Goal: Task Accomplishment & Management: Manage account settings

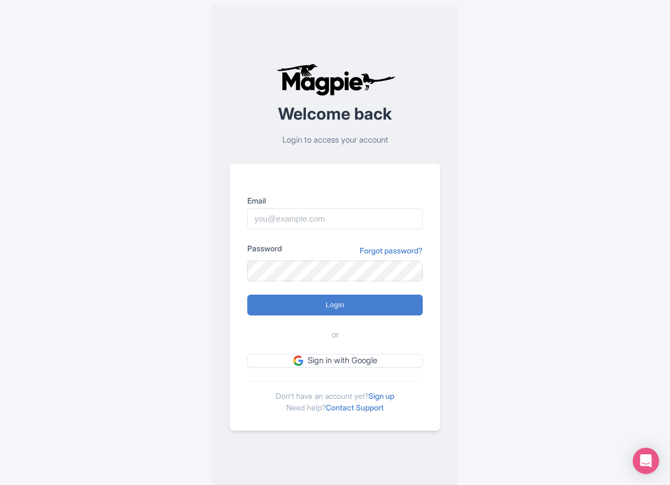
click at [196, 156] on div "Welcome back Login to access your account Email Password Forgot password? Login…" at bounding box center [335, 247] width 544 height 494
click at [337, 213] on input "Email" at bounding box center [335, 218] width 176 height 21
type input "benn.scully@sportswhereiam.com"
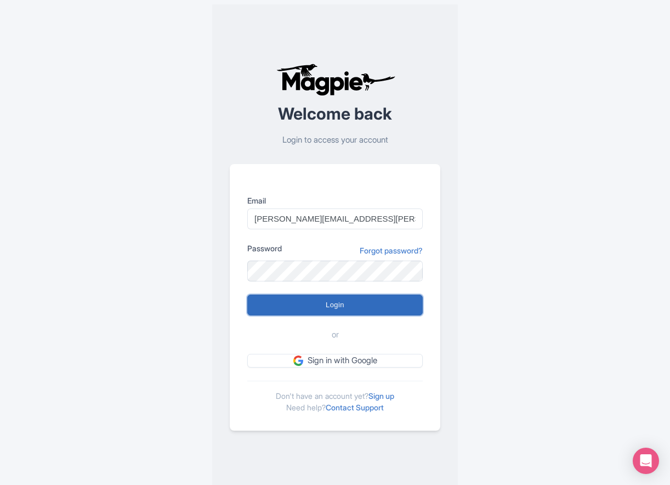
click at [371, 300] on input "Login" at bounding box center [335, 305] width 176 height 21
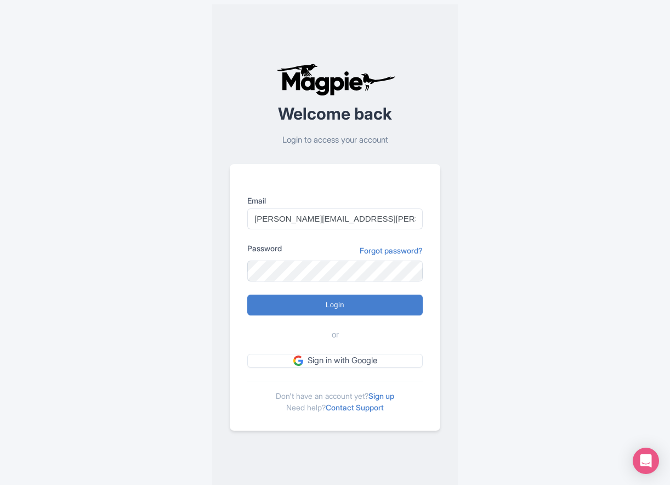
type input "Logging in..."
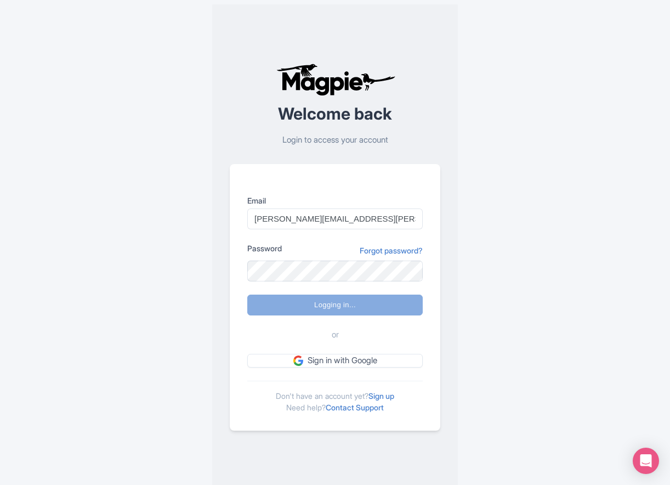
click at [106, 63] on div "Welcome back Login to access your account Email benn.scully@sportswhereiam.com …" at bounding box center [335, 247] width 544 height 494
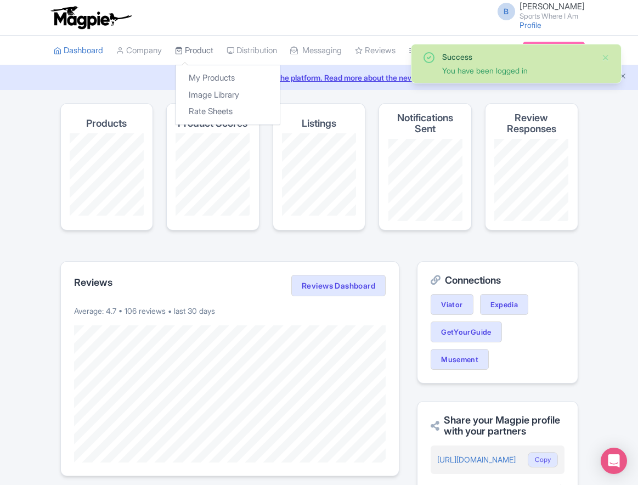
click at [209, 50] on link "Product" at bounding box center [194, 51] width 38 height 30
click at [214, 78] on link "My Products" at bounding box center [228, 78] width 104 height 17
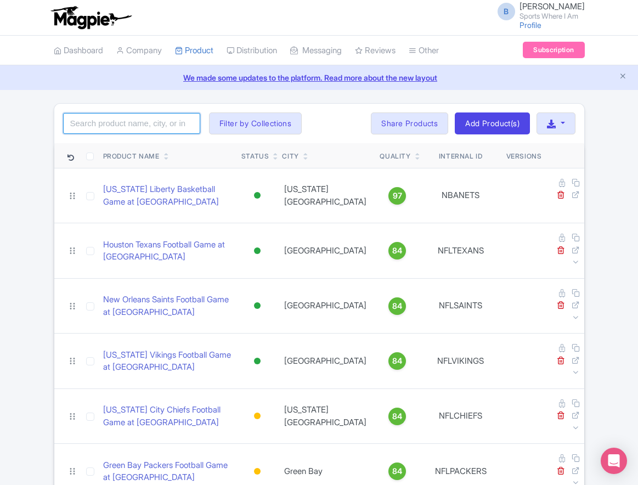
click at [132, 123] on input "search" at bounding box center [131, 123] width 137 height 21
type input "minnesota wild"
click button "Search" at bounding box center [0, 0] width 0 height 0
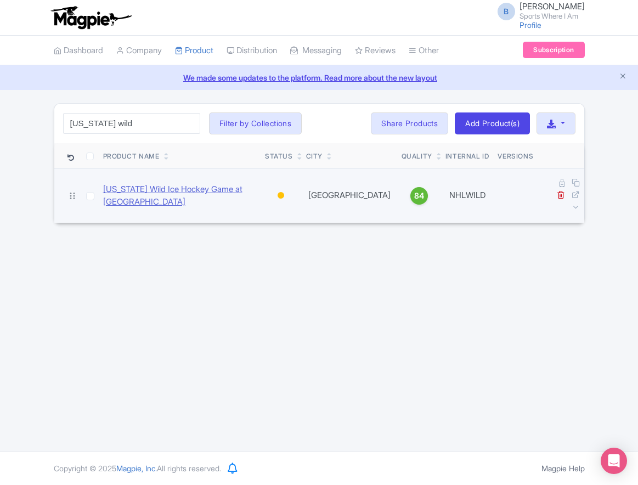
click at [165, 183] on link "[US_STATE] Wild Ice Hockey Game at [GEOGRAPHIC_DATA]" at bounding box center [180, 195] width 154 height 25
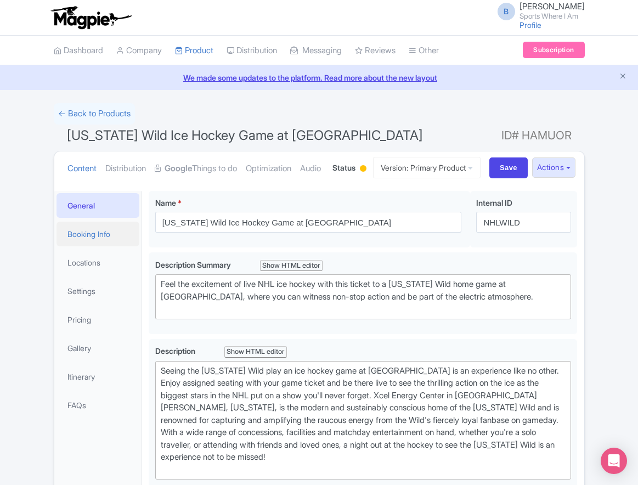
click at [120, 246] on link "Booking Info" at bounding box center [98, 234] width 83 height 25
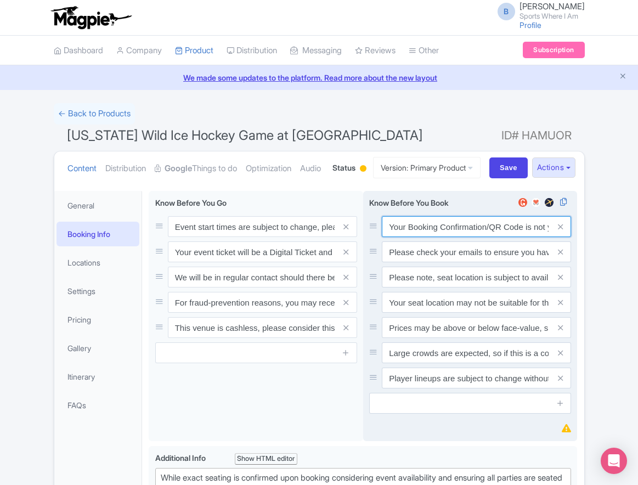
click at [448, 237] on input "Your Booking Confirmation/QR Code is not your entry ticket - your tickets and s…" at bounding box center [476, 226] width 189 height 21
paste input "PDF/QR Code is not your entry ticket - your digital tickets and seating details…"
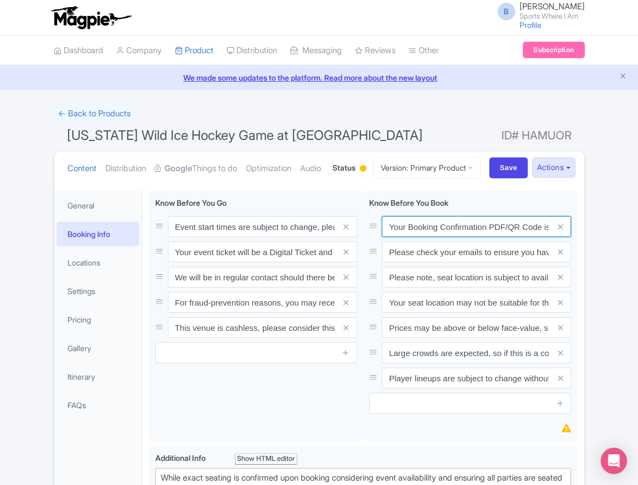
scroll to position [0, 320]
type input "Your Booking Confirmation PDF/QR Code is not your entry ticket - your digital t…"
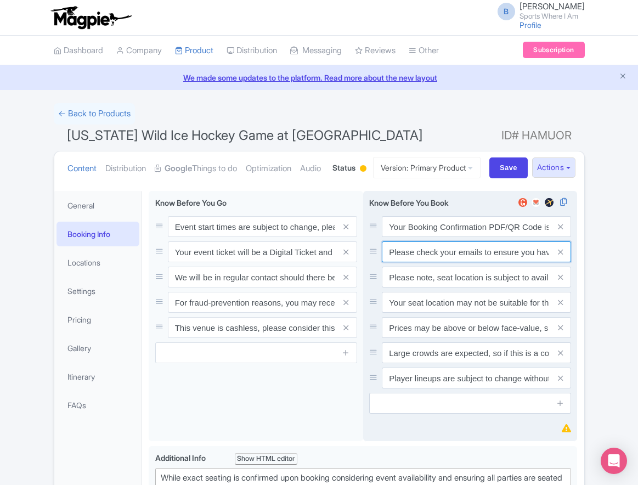
click at [412, 262] on input "Please check your emails to ensure you have accepted your mobile ticket prior t…" at bounding box center [476, 251] width 189 height 21
click at [413, 262] on input "Please check your emails to ensure you have accepted your mobile ticket prior t…" at bounding box center [476, 251] width 189 height 21
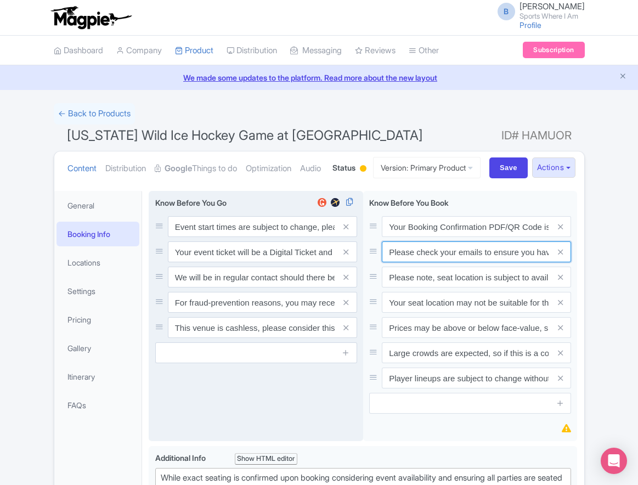
paste input "Entry tickets will be delivered via a digital ticketing provider selected by th…"
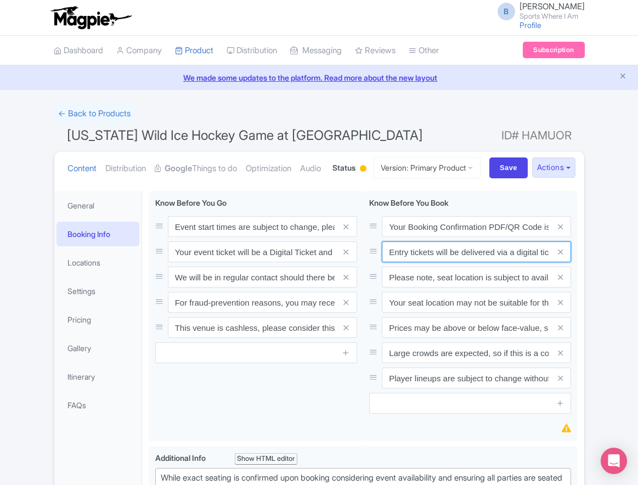
scroll to position [0, 411]
type input "Entry tickets will be delivered via a digital ticketing provider selected by th…"
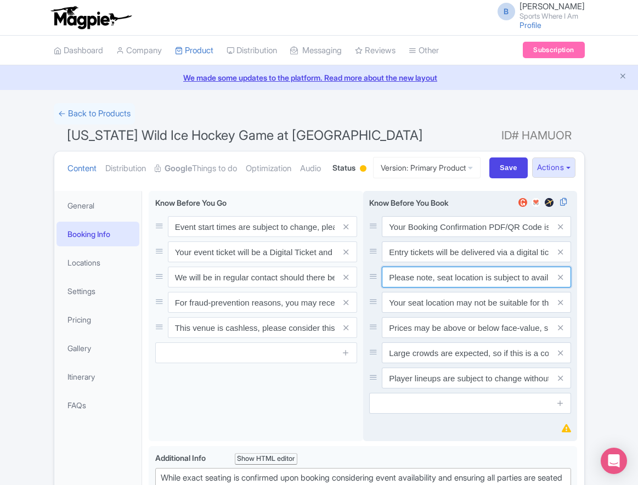
click at [434, 287] on input "Please note, seat location is subject to availability, based on the quantity of…" at bounding box center [476, 277] width 189 height 21
paste input "Ticket prices may be above or below face-value, subject to the popularity of th…"
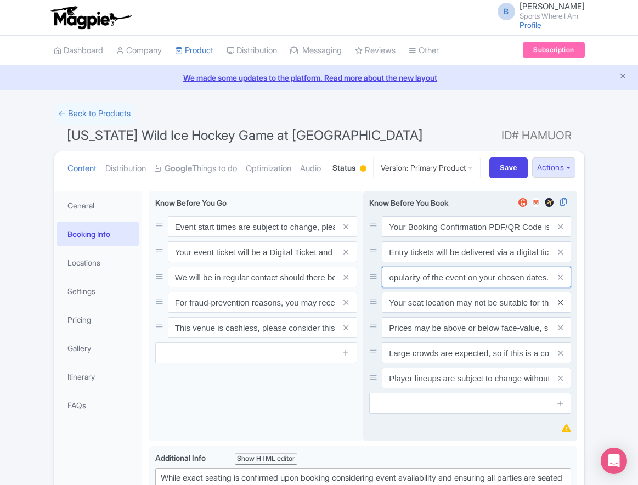
type input "Ticket prices may be above or below face-value, subject to the popularity of th…"
click at [558, 307] on icon at bounding box center [560, 302] width 5 height 8
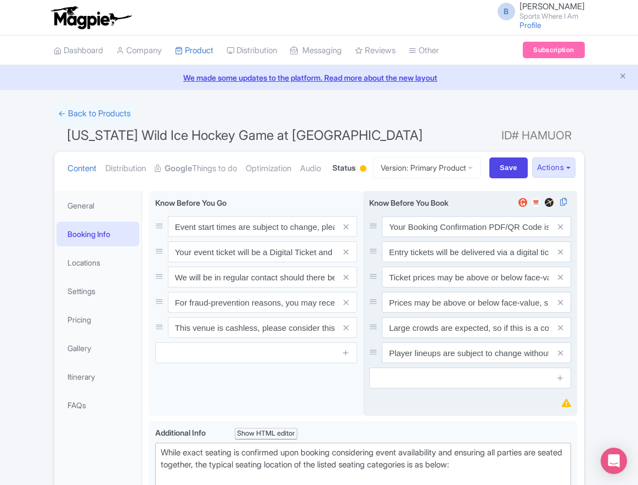
click at [558, 307] on icon at bounding box center [560, 302] width 5 height 8
click at [558, 332] on icon at bounding box center [560, 328] width 5 height 8
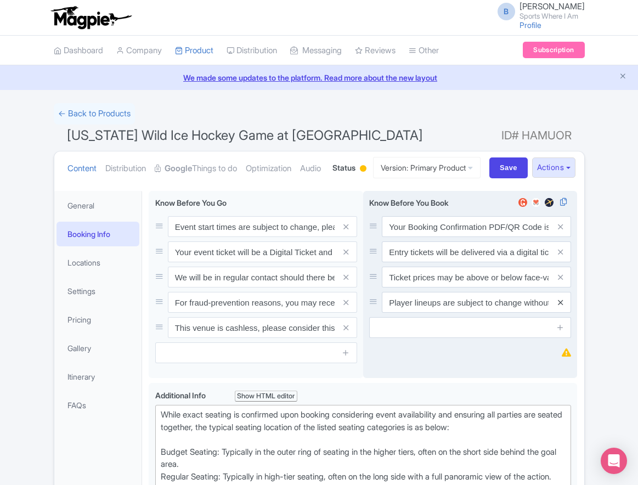
click at [558, 307] on icon at bounding box center [560, 302] width 5 height 8
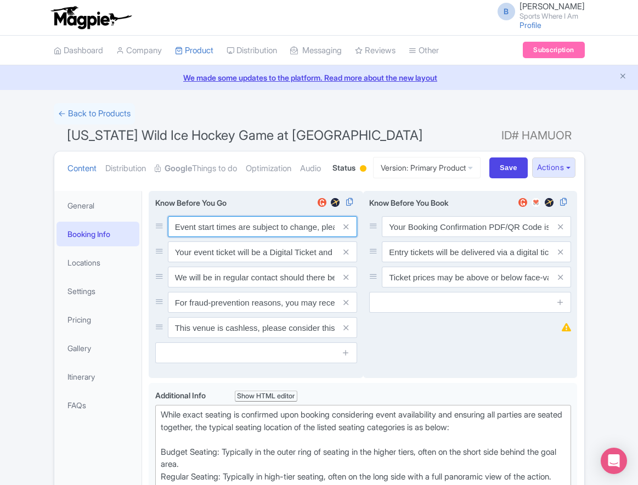
click at [204, 237] on input "Event start times are subject to change, please check these closer to the event…" at bounding box center [262, 226] width 189 height 21
paste input ". We will be in regular contact should there be any updates or changes ahead of…"
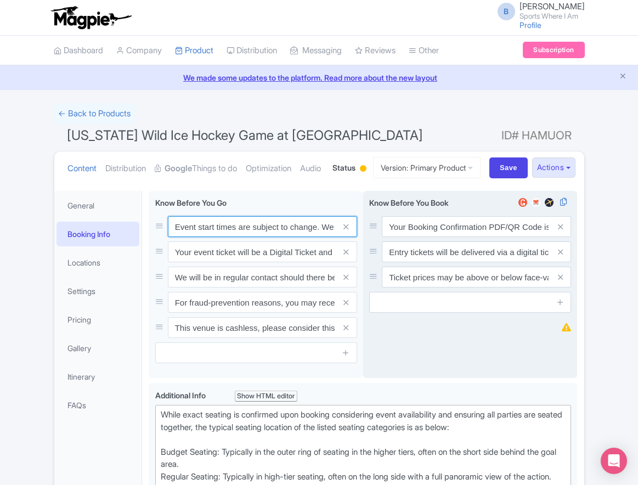
scroll to position [0, 316]
type input "Event start times are subject to change. We will be in regular contact should t…"
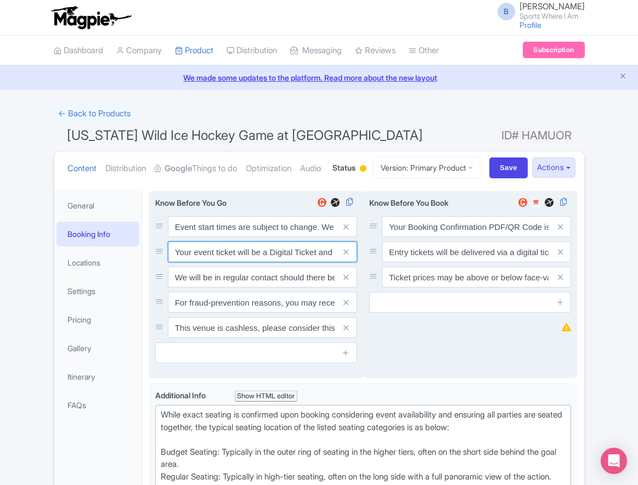
click at [235, 262] on input "Your event ticket will be a Digital Ticket and is separate from your booking co…" at bounding box center [262, 251] width 189 height 21
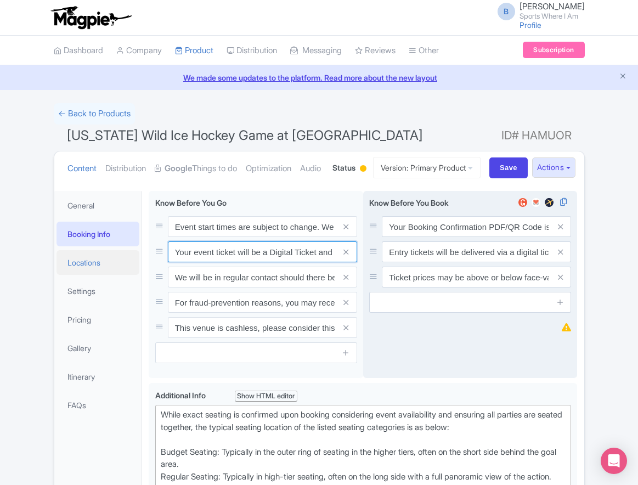
paste input "ntry"
type input "Your entry ticket will be a Digital Ticket and is separate from your booking co…"
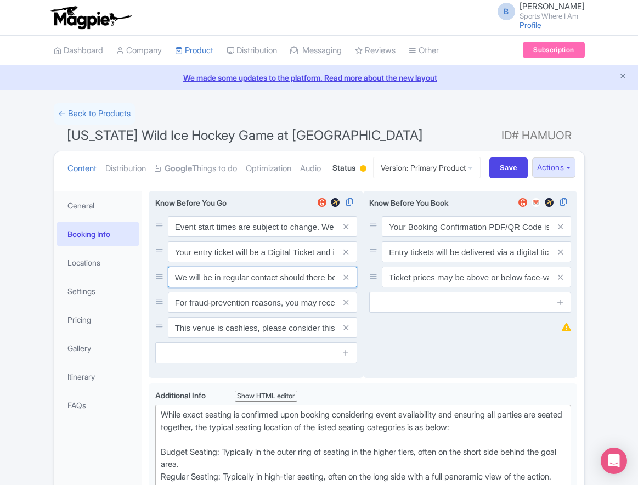
click at [221, 287] on input "We will be in regular contact should there be any updates or changes ahead of y…" at bounding box center [262, 277] width 189 height 21
paste input "For fraud-prevention reasons, most tickets are delivered between 1-3 days prior…"
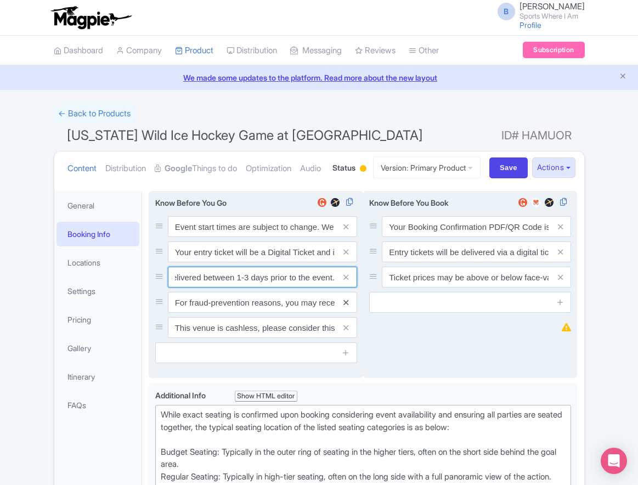
type input "For fraud-prevention reasons, most tickets are delivered between 1-3 days prior…"
click at [346, 307] on icon at bounding box center [345, 302] width 5 height 8
click at [346, 332] on icon at bounding box center [345, 328] width 5 height 8
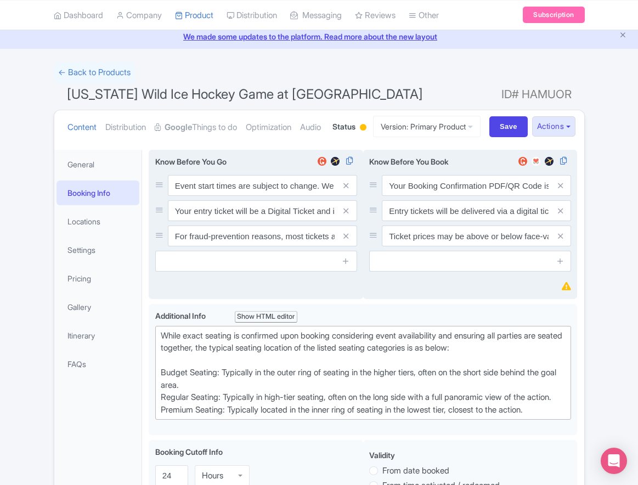
scroll to position [91, 0]
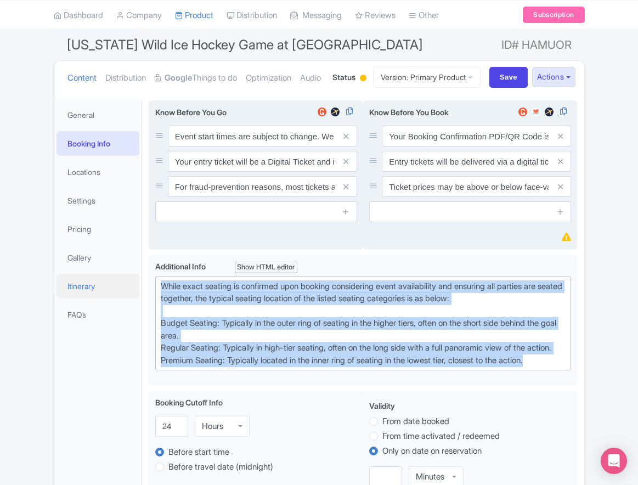
drag, startPoint x: 560, startPoint y: 416, endPoint x: 103, endPoint y: 324, distance: 466.2
paste trix-editor "Upper Goal: Located in the upper tiers of seating behind the goals at either en…"
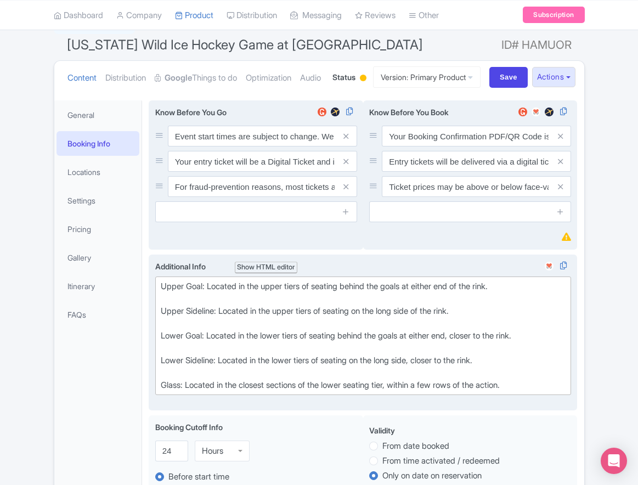
type trix-editor "<div>Upper Goal: Located in the upper tiers of seating behind the goals at eith…"
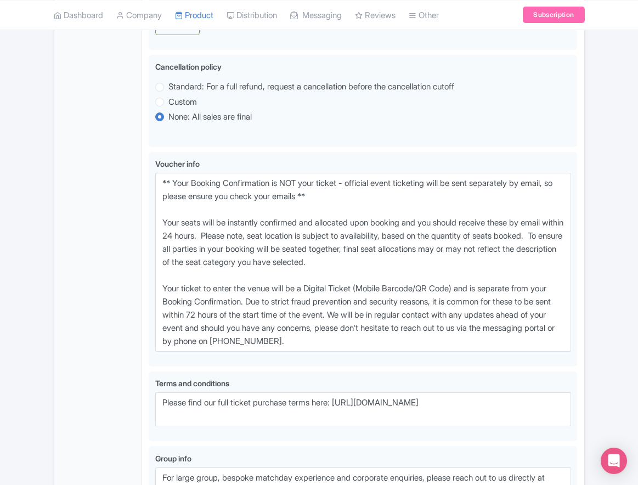
scroll to position [616, 0]
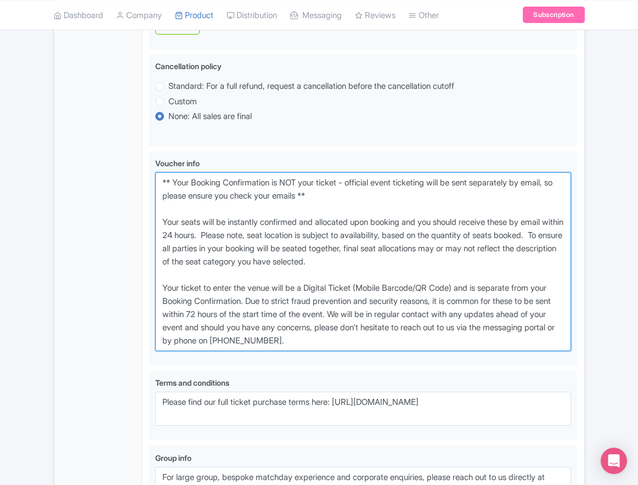
drag, startPoint x: 379, startPoint y: 382, endPoint x: 117, endPoint y: 223, distance: 306.7
click at [117, 223] on div "General Booking Info Locations Settings Pricing Gallery Itinerary FAQs Minnesot…" at bounding box center [319, 64] width 530 height 993
paste textarea "entry ticket - official event ticketing will be sent separately by email, so pl…"
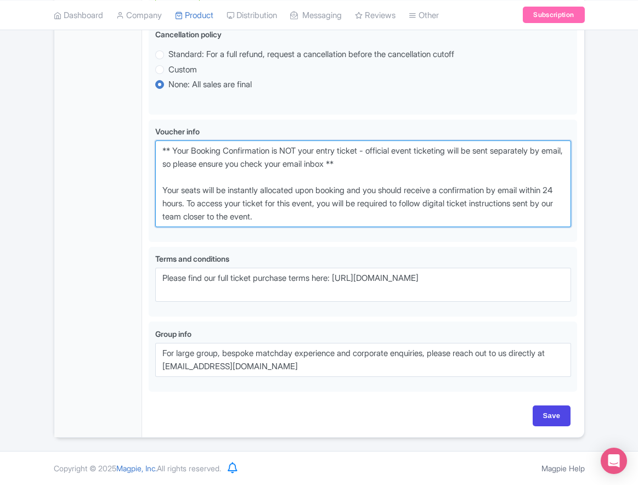
scroll to position [689, 0]
type textarea "** Your Booking Confirmation is NOT your entry ticket - official event ticketin…"
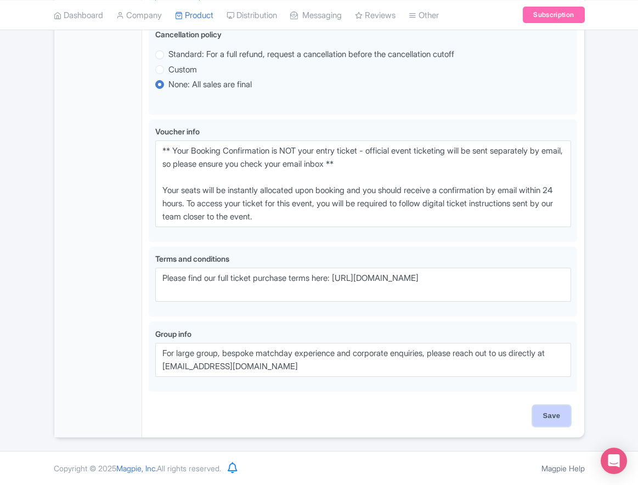
click at [555, 421] on input "Save" at bounding box center [552, 415] width 38 height 21
type input "Saving..."
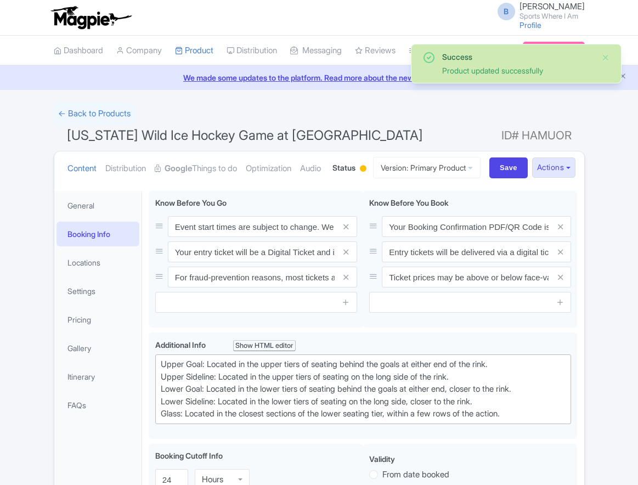
scroll to position [233, 0]
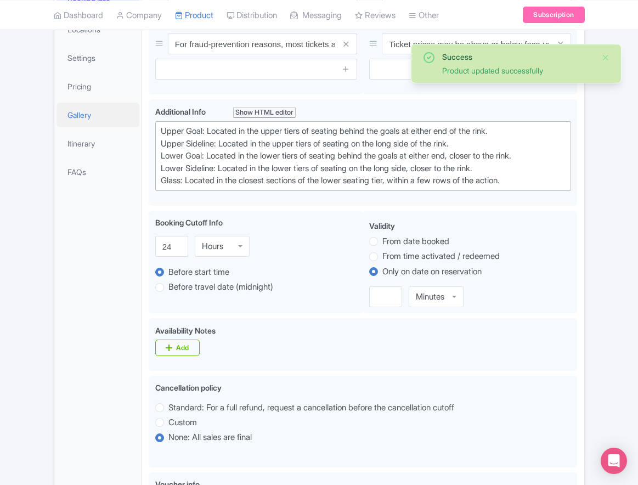
click at [75, 127] on link "Gallery" at bounding box center [98, 115] width 83 height 25
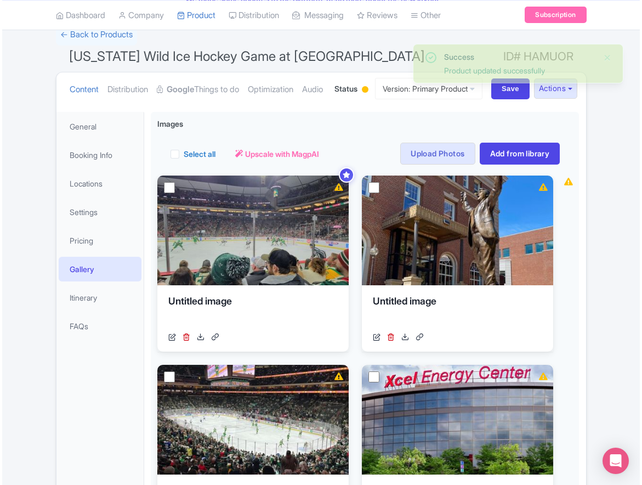
scroll to position [2, 0]
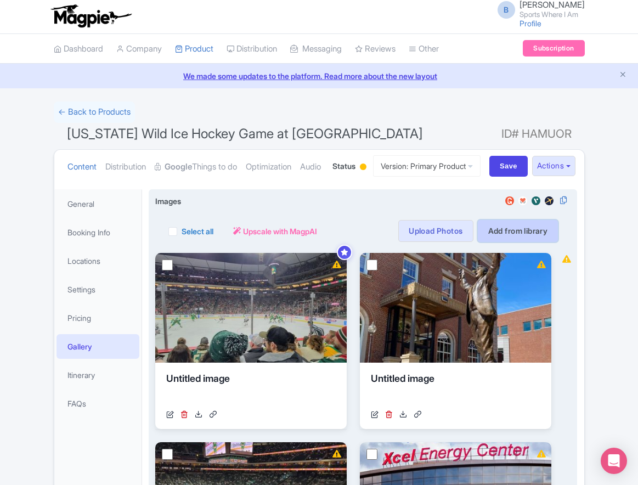
click at [521, 242] on link "Add from library" at bounding box center [518, 231] width 81 height 22
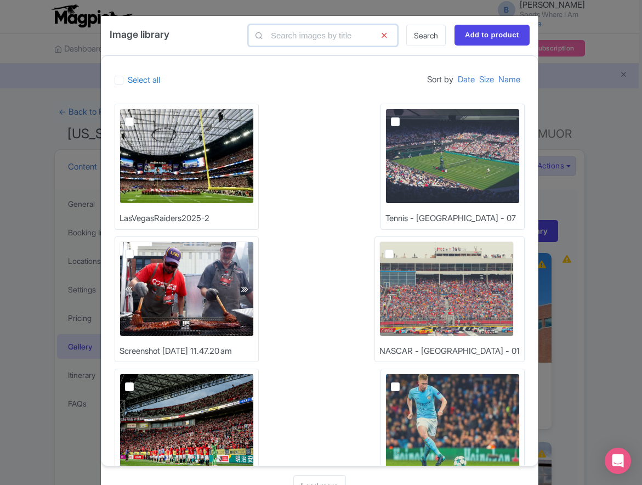
click at [319, 35] on input "text" at bounding box center [323, 35] width 149 height 21
type input "nhl"
click at [426, 43] on link "Search" at bounding box center [425, 35] width 39 height 21
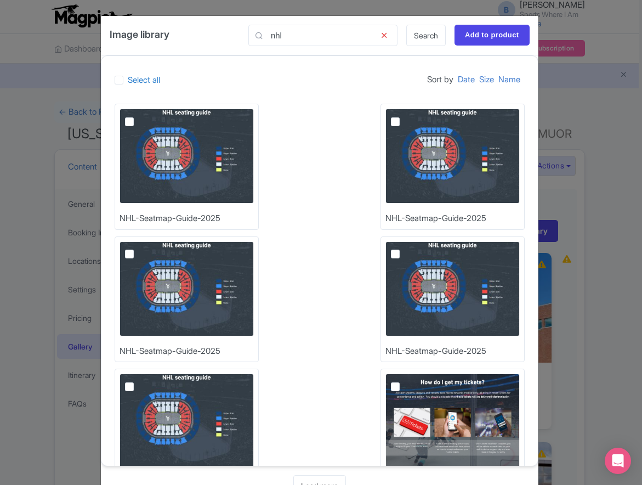
click at [153, 137] on img at bounding box center [187, 156] width 134 height 95
click at [145, 116] on input "checkbox" at bounding box center [141, 112] width 7 height 7
checkbox input "true"
click at [481, 33] on input "Add to product" at bounding box center [492, 35] width 75 height 21
type input "Adding..."
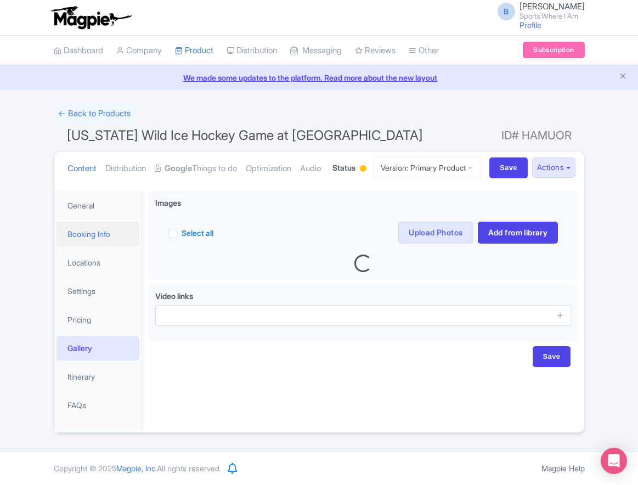
scroll to position [39, 0]
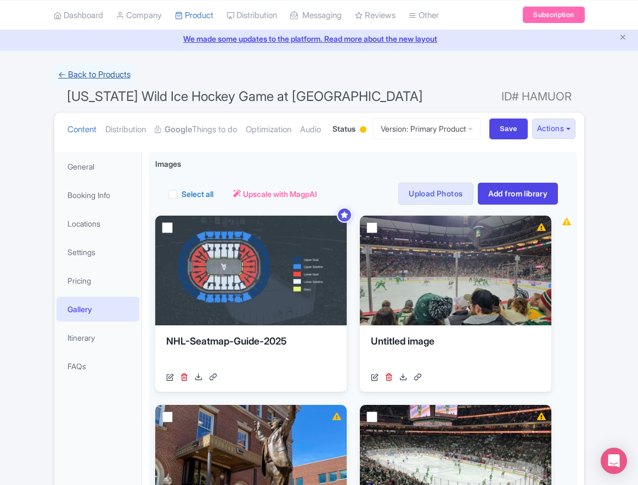
click at [104, 66] on link "← Back to Products" at bounding box center [94, 74] width 81 height 21
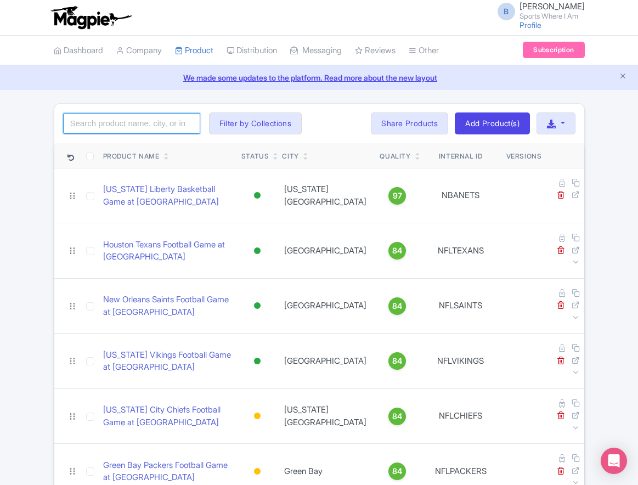
click at [145, 121] on input "search" at bounding box center [131, 123] width 137 height 21
type input "san jose sharks"
click button "Search" at bounding box center [0, 0] width 0 height 0
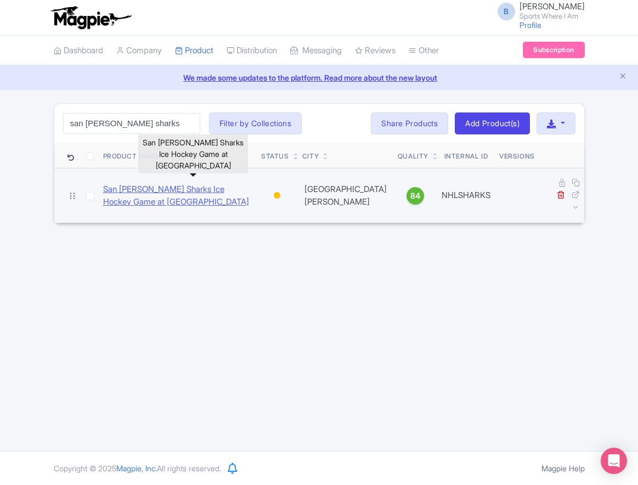
click at [170, 183] on link "San [PERSON_NAME] Sharks Ice Hockey Game at [GEOGRAPHIC_DATA]" at bounding box center [178, 195] width 150 height 25
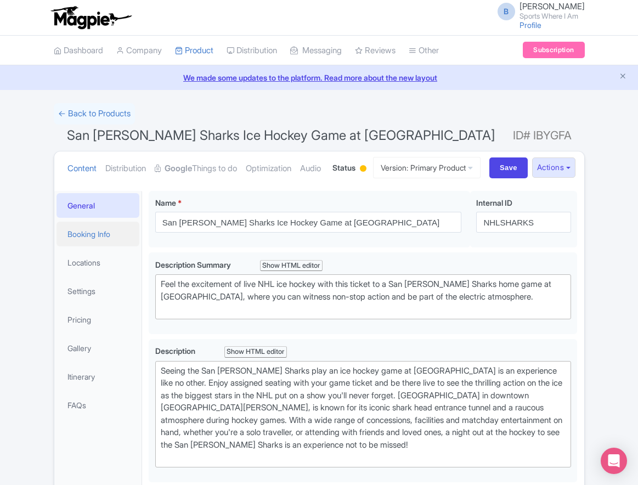
click at [93, 246] on link "Booking Info" at bounding box center [98, 234] width 83 height 25
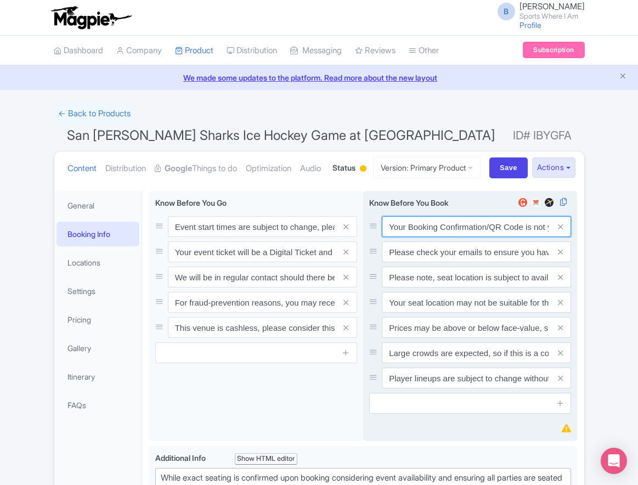
click at [420, 237] on input "Your Booking Confirmation/QR Code is not your entry ticket - your tickets and s…" at bounding box center [476, 226] width 189 height 21
click at [421, 237] on input "Your Booking Confirmation/QR Code is not your entry ticket - your tickets and s…" at bounding box center [476, 226] width 189 height 21
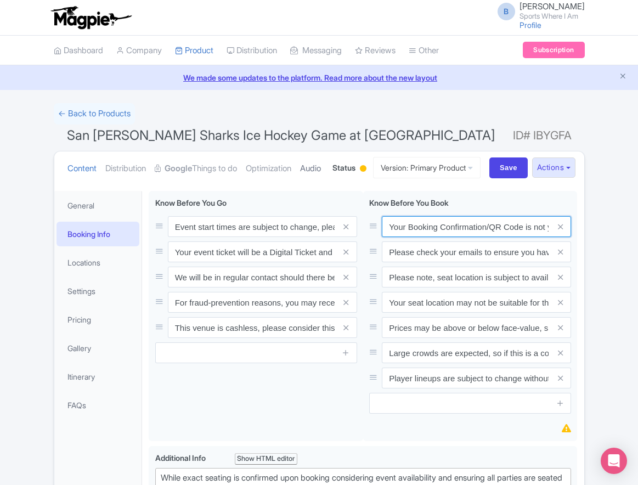
paste input "PDF/QR Code is not your entry ticket - your digital tickets and seating details…"
type input "Your Booking Confirmation PDF/QR Code is not your entry ticket - your digital t…"
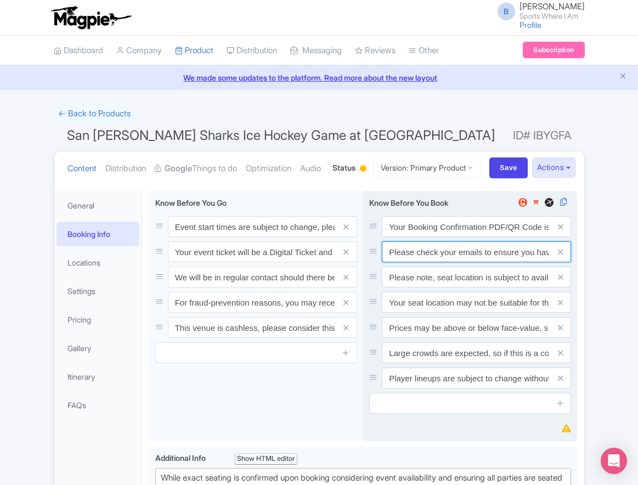
click at [449, 262] on input "Please check your emails to ensure you have accepted your mobile ticket prior t…" at bounding box center [476, 251] width 189 height 21
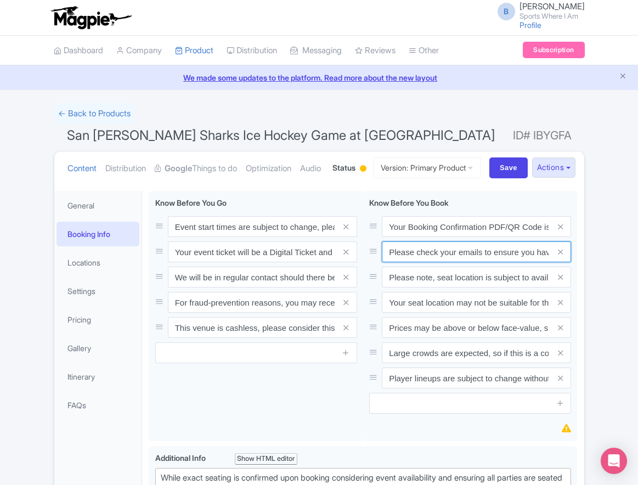
paste input "Entry tickets will be delivered via a digital ticketing provider selected by th…"
type input "Entry tickets will be delivered via a digital ticketing provider selected by th…"
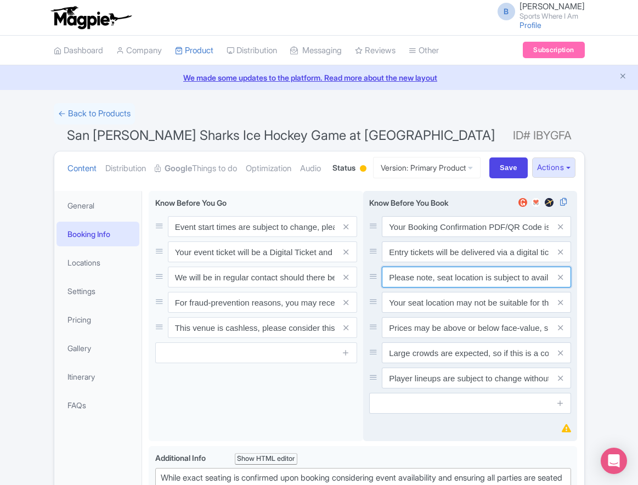
click at [444, 287] on input "Please note, seat location is subject to availability, based on the quantity of…" at bounding box center [476, 277] width 189 height 21
paste input "Ticket prices may be above or below face-value, subject to the popularity of th…"
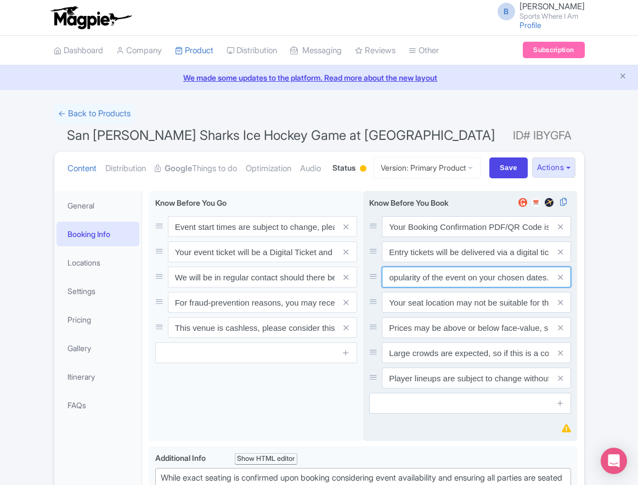
type input "Ticket prices may be above or below face-value, subject to the popularity of th…"
click at [563, 313] on span at bounding box center [560, 302] width 22 height 21
click at [562, 307] on icon at bounding box center [560, 302] width 5 height 8
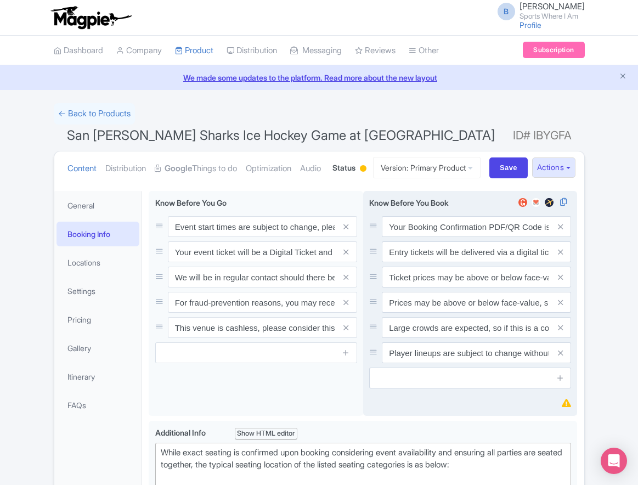
click at [562, 307] on icon at bounding box center [560, 302] width 5 height 8
click at [562, 332] on icon at bounding box center [560, 328] width 5 height 8
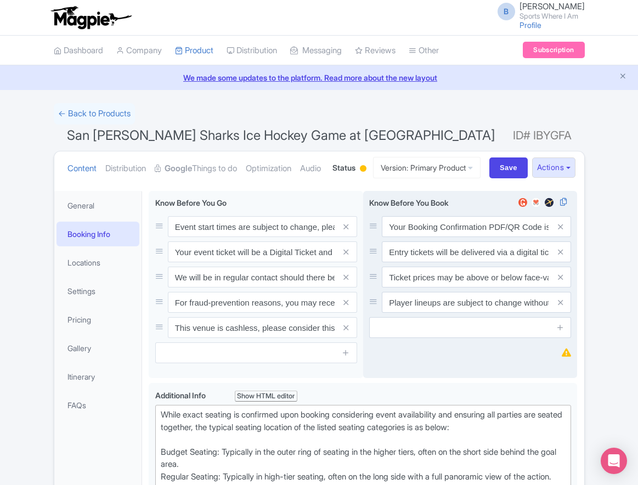
click at [562, 307] on icon at bounding box center [560, 302] width 5 height 8
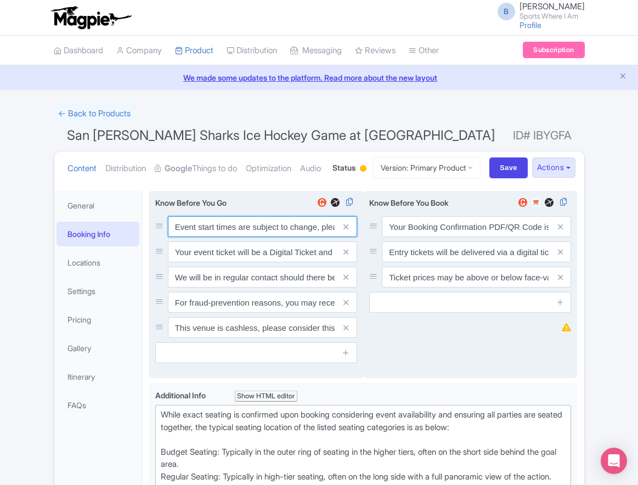
click at [214, 237] on input "Event start times are subject to change, please check these closer to the event…" at bounding box center [262, 226] width 189 height 21
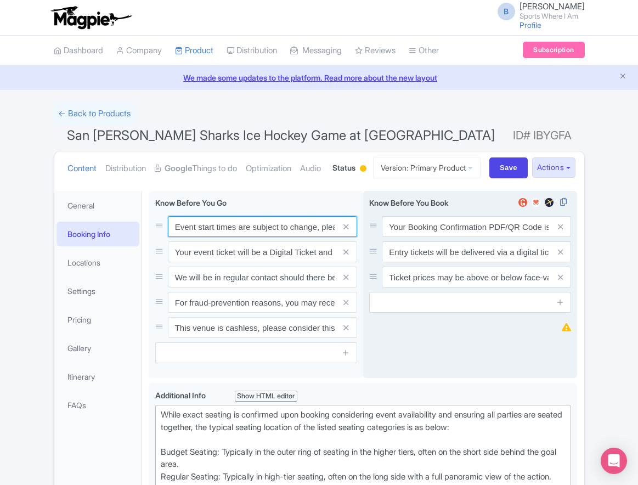
paste input ". We will be in regular contact should there be any updates or changes ahead of…"
type input "Event start times are subject to change. We will be in regular contact should t…"
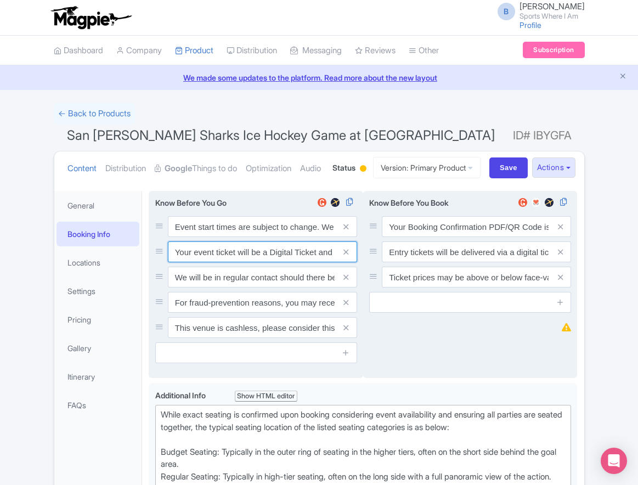
click at [234, 262] on input "Your event ticket will be a Digital Ticket and is separate from your booking co…" at bounding box center [262, 251] width 189 height 21
paste input "ntry"
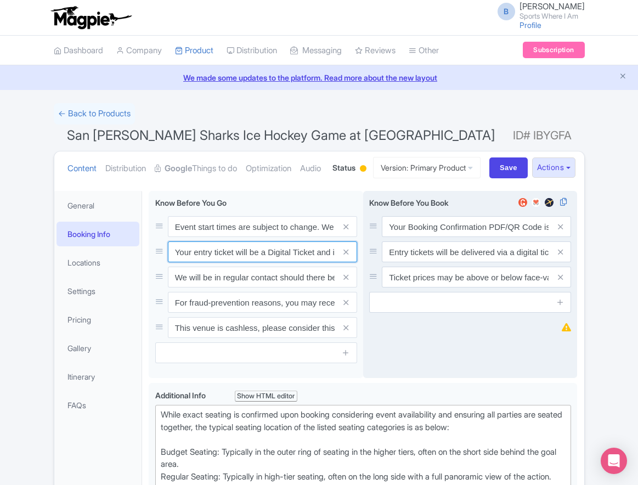
scroll to position [0, 156]
type input "Your entry ticket will be a Digital Ticket and is separate from your booking co…"
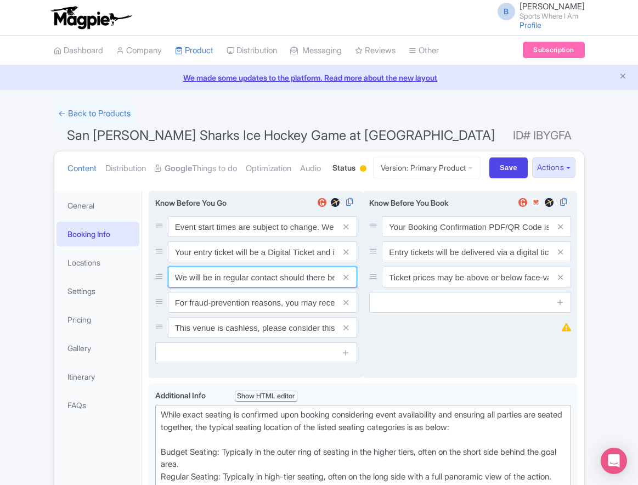
click at [225, 287] on input "We will be in regular contact should there be any updates or changes ahead of y…" at bounding box center [262, 277] width 189 height 21
paste input "For fraud-prevention reasons, most tickets are delivered between 1-3 days prior…"
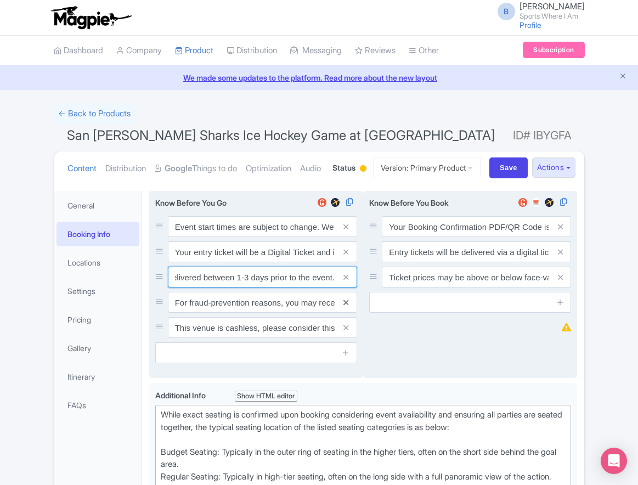
type input "For fraud-prevention reasons, most tickets are delivered between 1-3 days prior…"
click at [347, 307] on icon at bounding box center [345, 302] width 5 height 8
click at [347, 332] on icon at bounding box center [345, 328] width 5 height 8
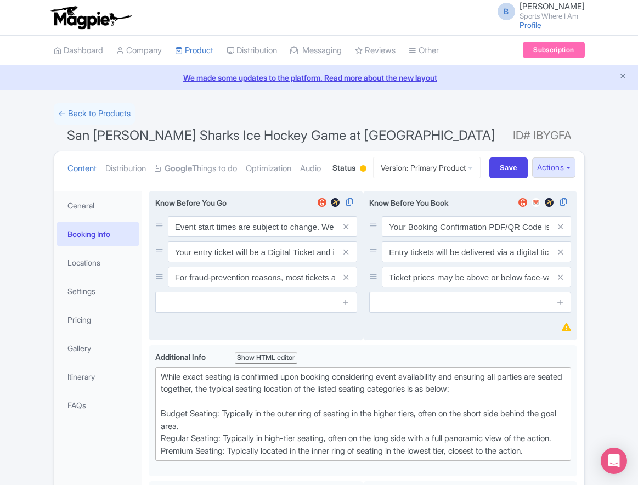
scroll to position [97, 0]
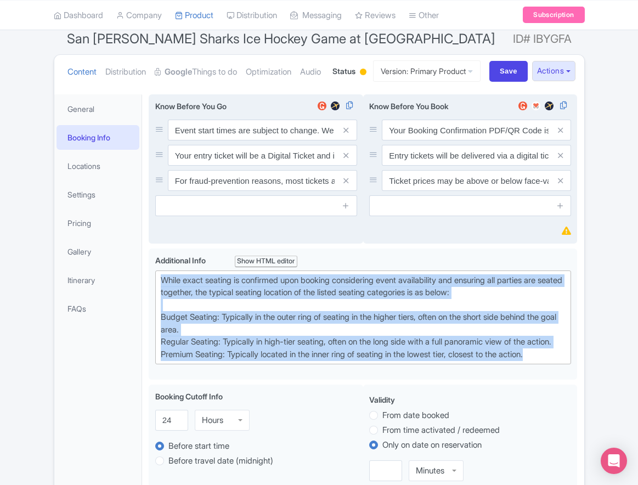
drag, startPoint x: 558, startPoint y: 410, endPoint x: 140, endPoint y: 324, distance: 426.8
paste trix-editor "Upper Goal: Located in the upper tiers of seating behind the goals at either en…"
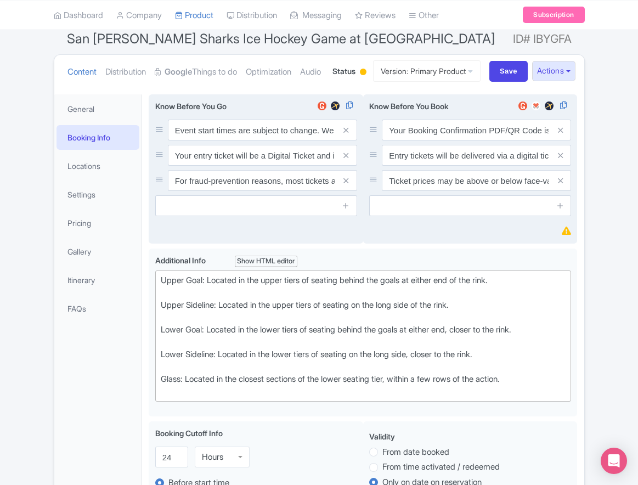
type trix-editor "<div>Upper Goal: Located in the upper tiers of seating behind the goals at eith…"
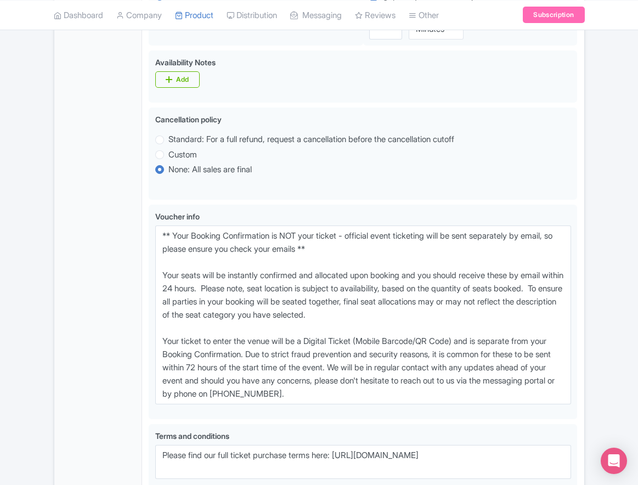
scroll to position [563, 0]
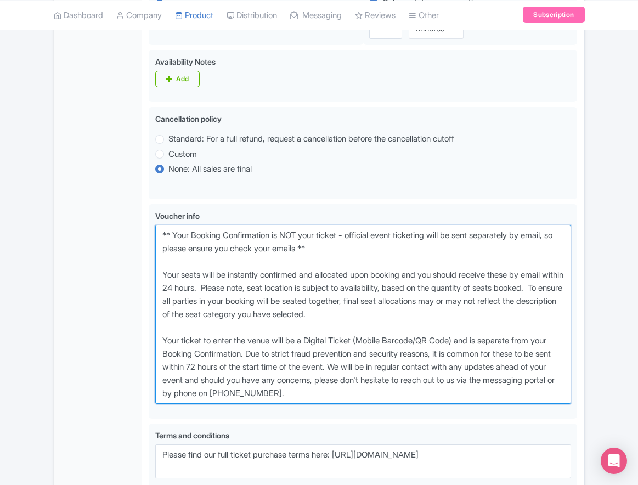
drag, startPoint x: 396, startPoint y: 438, endPoint x: 116, endPoint y: 272, distance: 325.6
click at [116, 272] on div "General Booking Info Locations Settings Pricing Gallery Itinerary FAQs San Jose…" at bounding box center [319, 117] width 530 height 993
paste textarea "entry ticket - official event ticketing will be sent separately by email, so pl…"
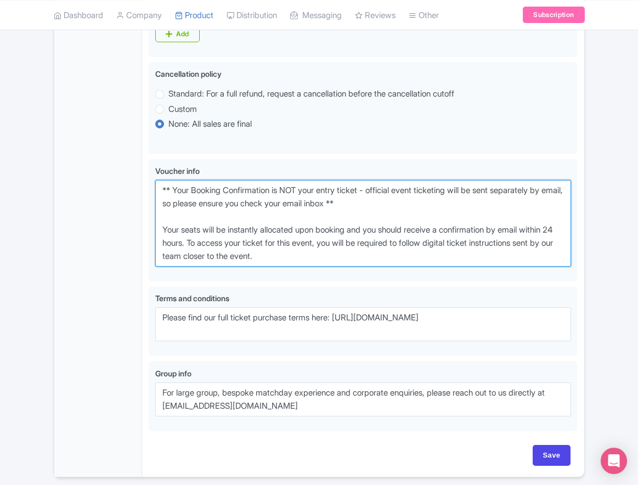
scroll to position [689, 0]
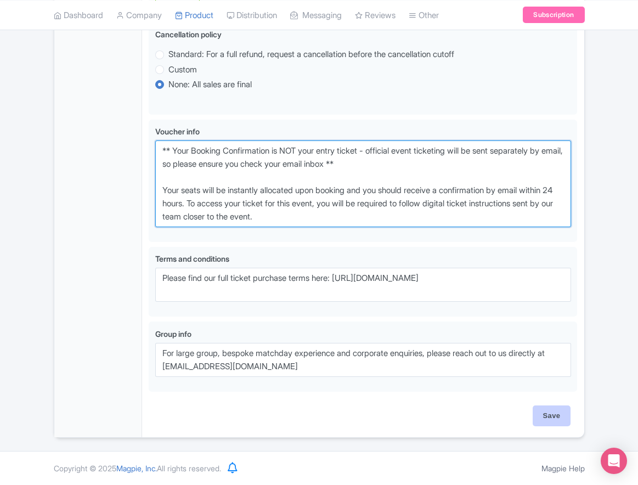
type textarea "** Your Booking Confirmation is NOT your entry ticket - official event ticketin…"
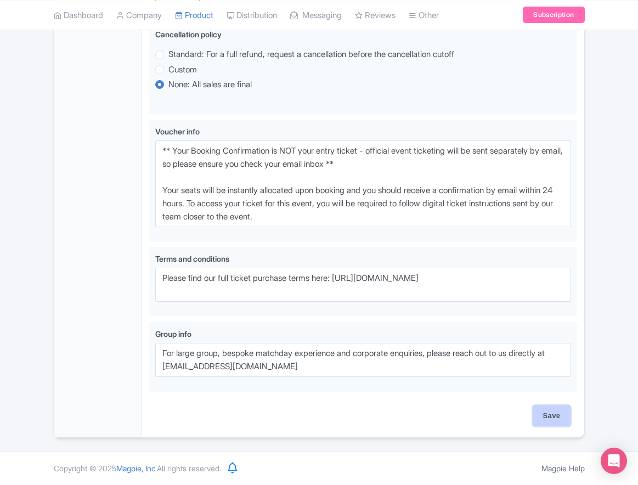
click at [563, 419] on input "Save" at bounding box center [552, 415] width 38 height 21
type input "Saving..."
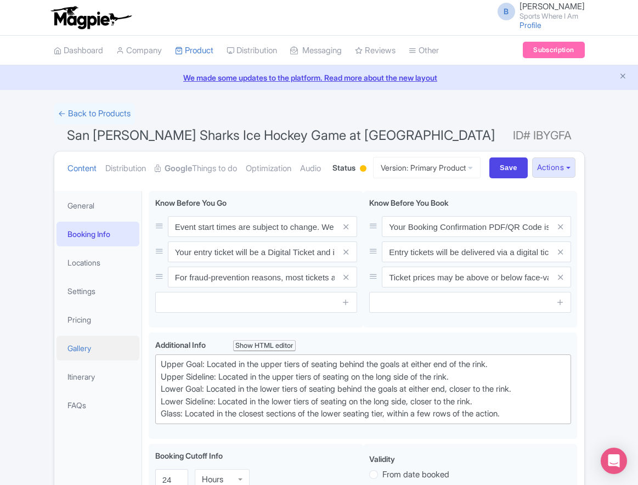
click at [94, 360] on link "Gallery" at bounding box center [98, 348] width 83 height 25
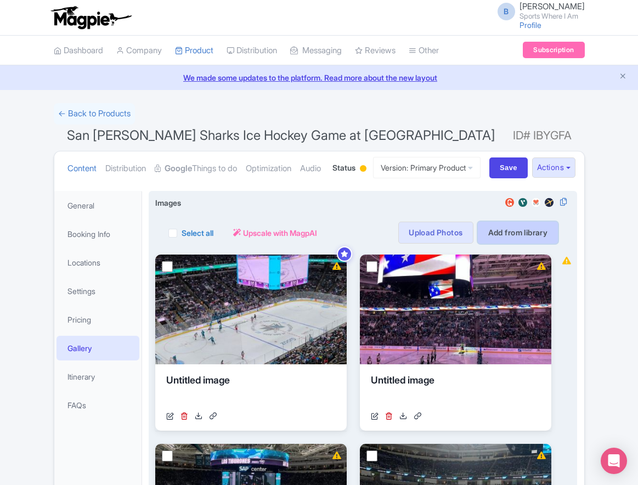
click at [509, 244] on link "Add from library" at bounding box center [518, 233] width 81 height 22
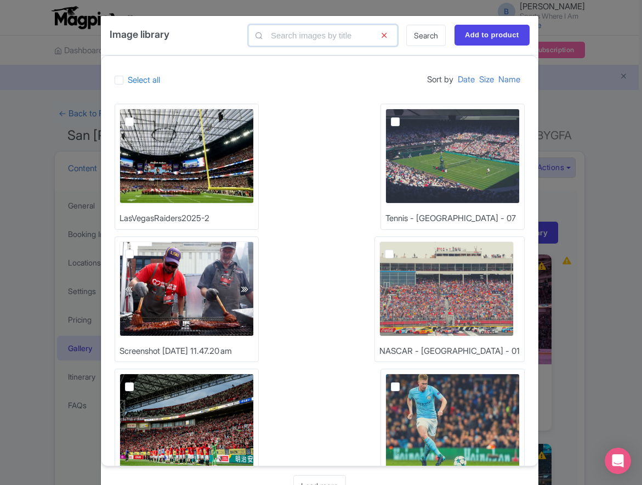
click at [307, 44] on input "text" at bounding box center [323, 35] width 149 height 21
type input "nhl"
click at [418, 42] on link "Search" at bounding box center [425, 35] width 39 height 21
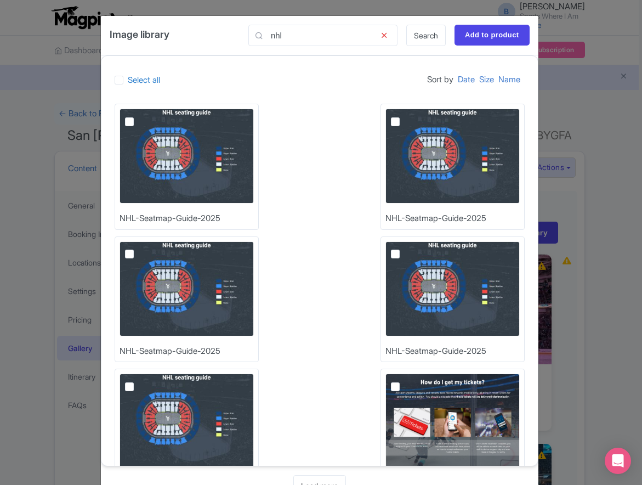
click at [138, 115] on label at bounding box center [138, 115] width 0 height 0
click at [138, 116] on input "checkbox" at bounding box center [141, 112] width 7 height 7
checkbox input "true"
click at [472, 39] on input "Add to product" at bounding box center [492, 35] width 75 height 21
type input "Adding..."
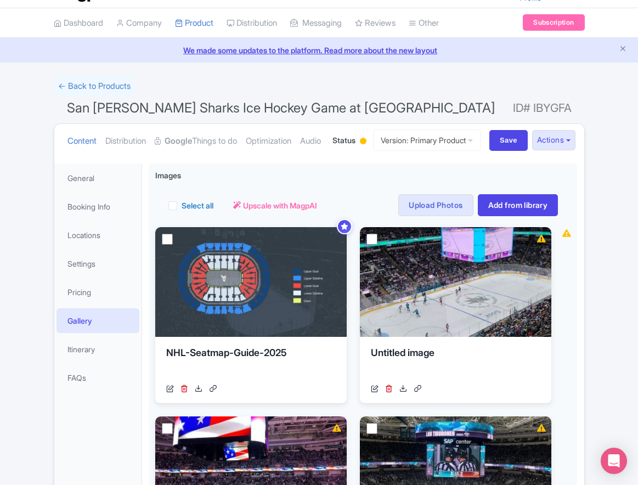
scroll to position [6, 0]
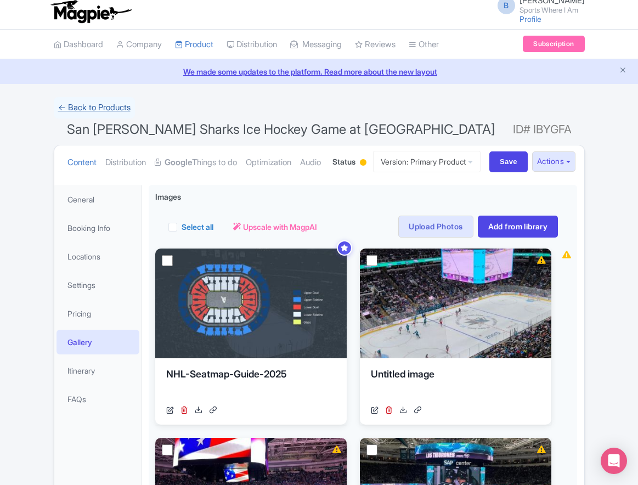
click at [108, 109] on link "← Back to Products" at bounding box center [94, 107] width 81 height 21
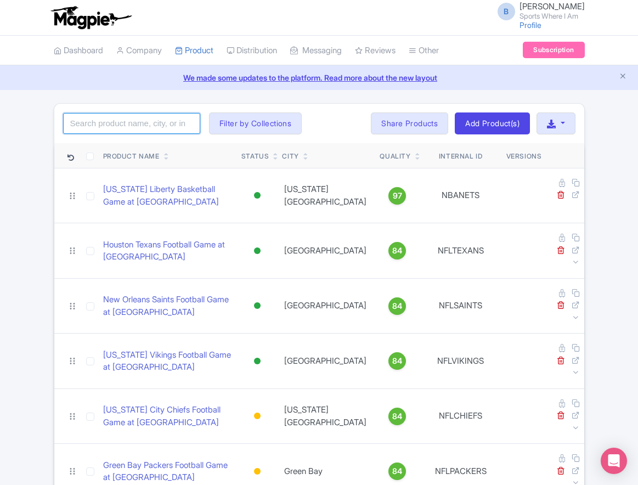
click at [95, 120] on input "search" at bounding box center [131, 123] width 137 height 21
type input "panthers"
click button "Search" at bounding box center [0, 0] width 0 height 0
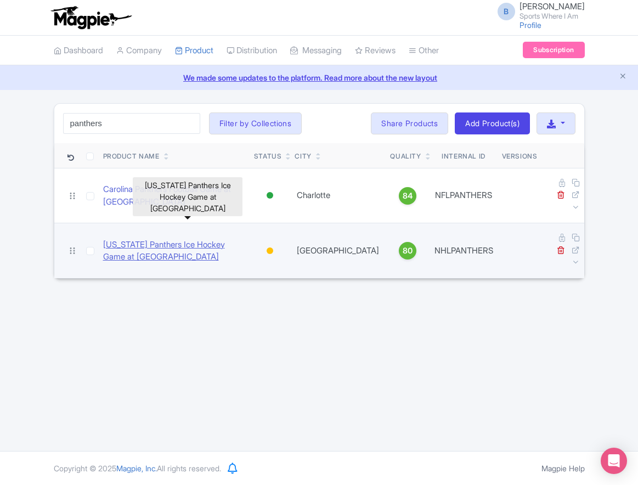
click at [171, 239] on link "[US_STATE] Panthers Ice Hockey Game at [GEOGRAPHIC_DATA]" at bounding box center [174, 251] width 142 height 25
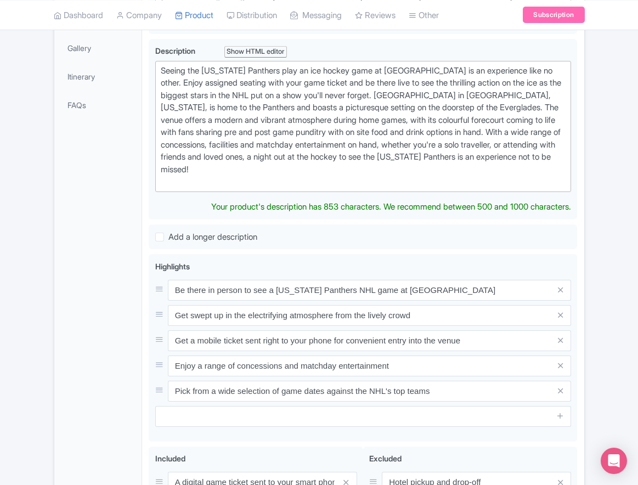
scroll to position [200, 0]
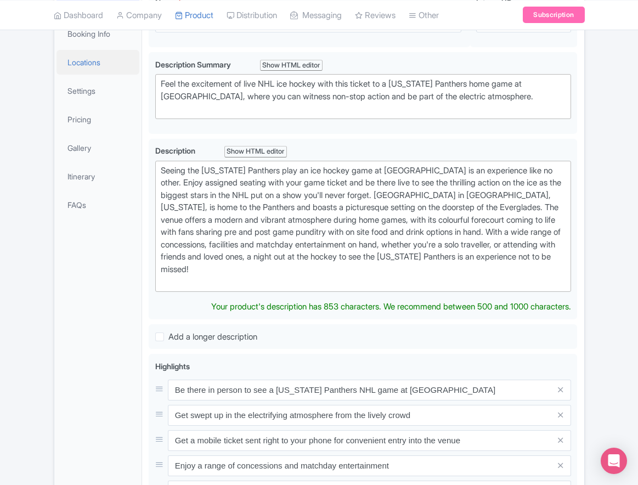
click at [105, 75] on link "Locations" at bounding box center [98, 62] width 83 height 25
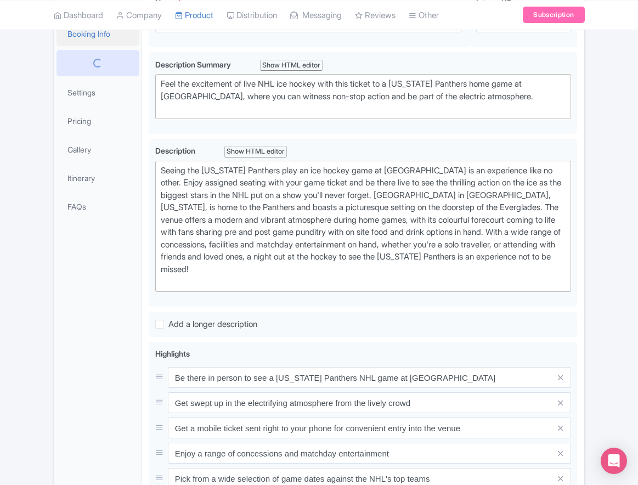
click at [108, 46] on link "Booking Info" at bounding box center [98, 33] width 83 height 25
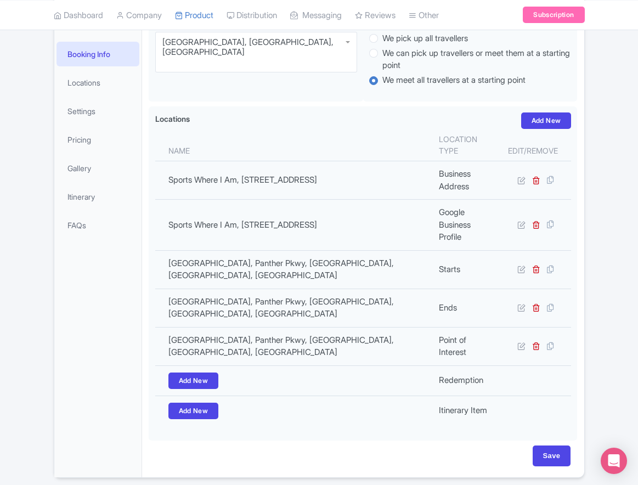
scroll to position [125, 0]
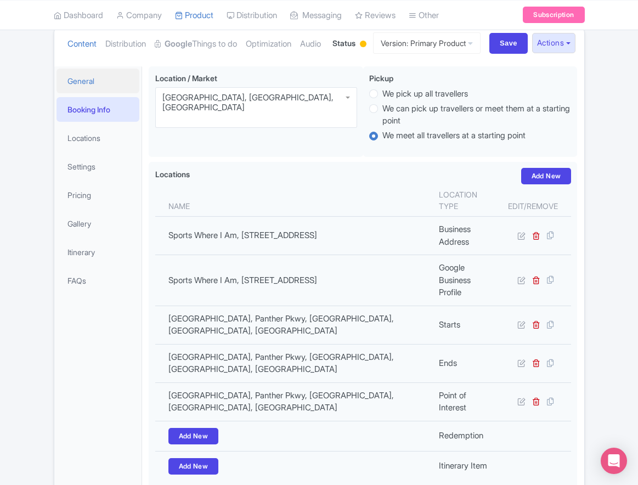
click at [87, 93] on link "General" at bounding box center [98, 81] width 83 height 25
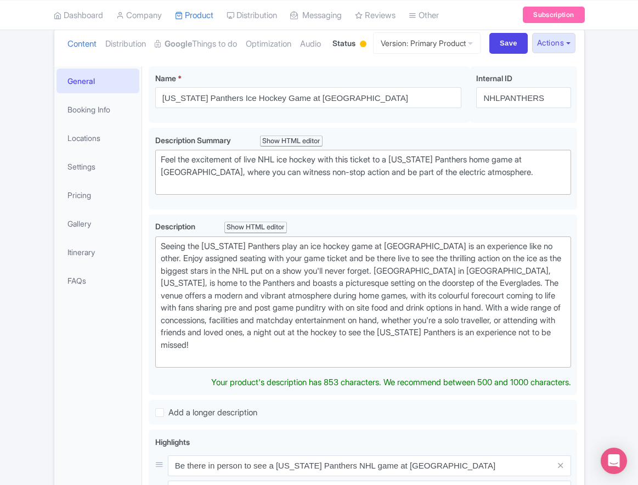
scroll to position [0, 0]
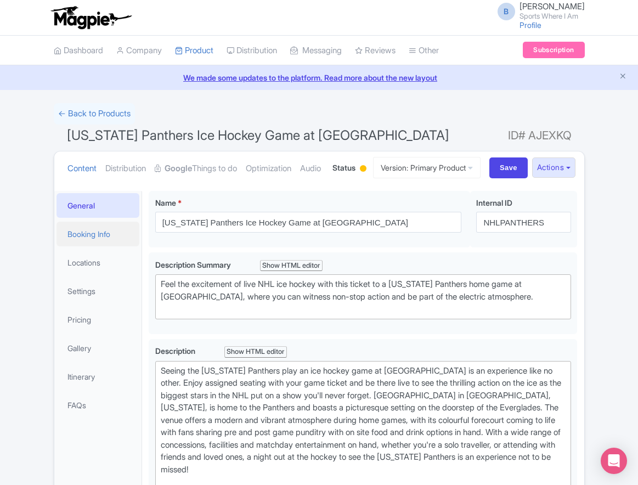
click at [108, 246] on link "Booking Info" at bounding box center [98, 234] width 83 height 25
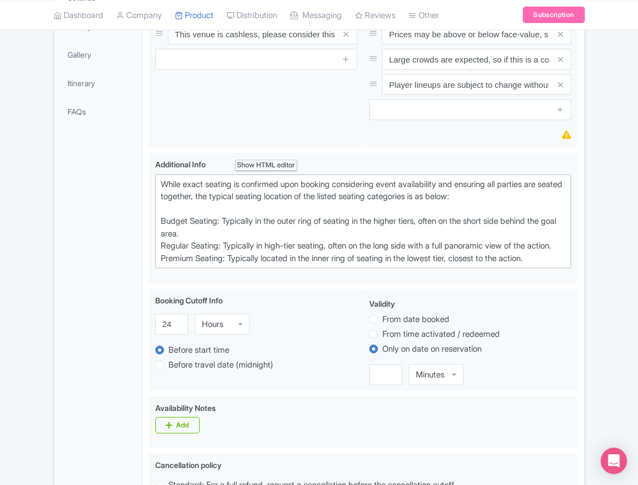
scroll to position [72, 0]
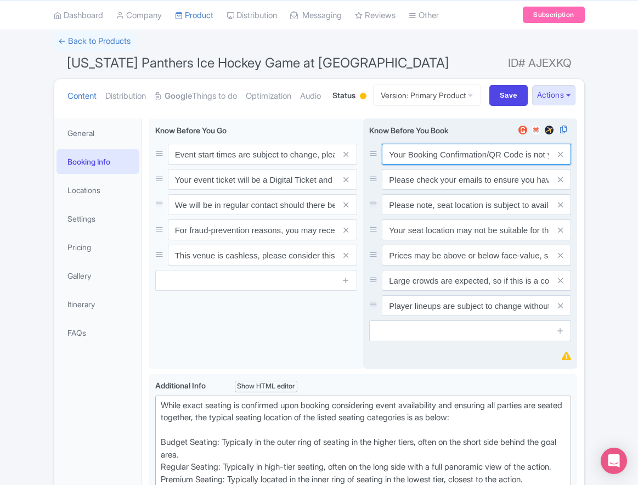
click at [414, 165] on input "Your Booking Confirmation/QR Code is not your entry ticket - your tickets and s…" at bounding box center [476, 154] width 189 height 21
paste input "PDF/QR Code is not your entry ticket - your digital tickets and seating details…"
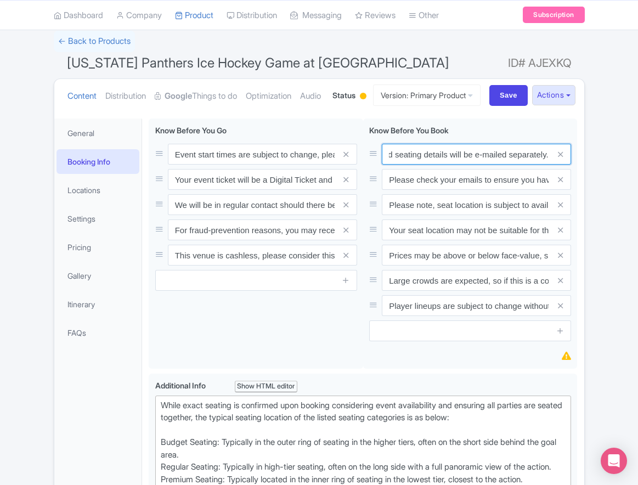
type input "Your Booking Confirmation PDF/QR Code is not your entry ticket - your digital t…"
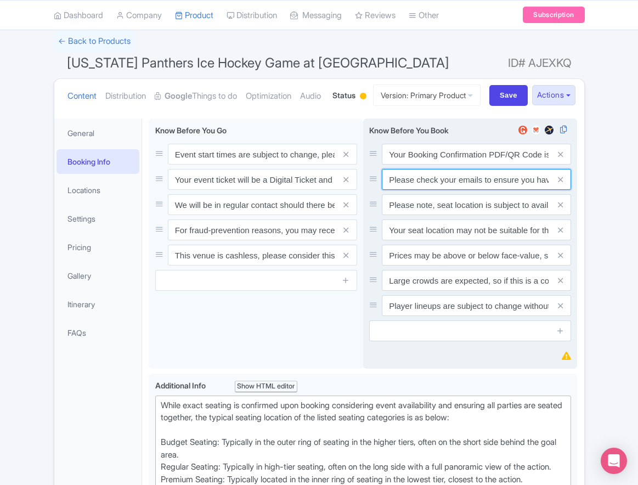
click at [430, 190] on input "Please check your emails to ensure you have accepted your mobile ticket prior t…" at bounding box center [476, 179] width 189 height 21
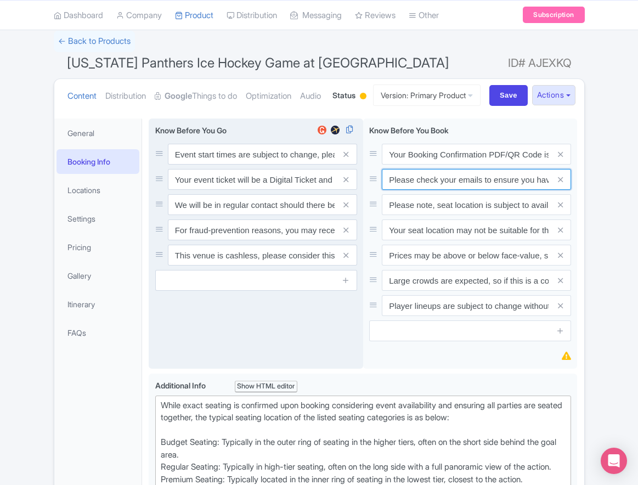
paste input "Entry tickets will be delivered via a digital ticketing provider selected by th…"
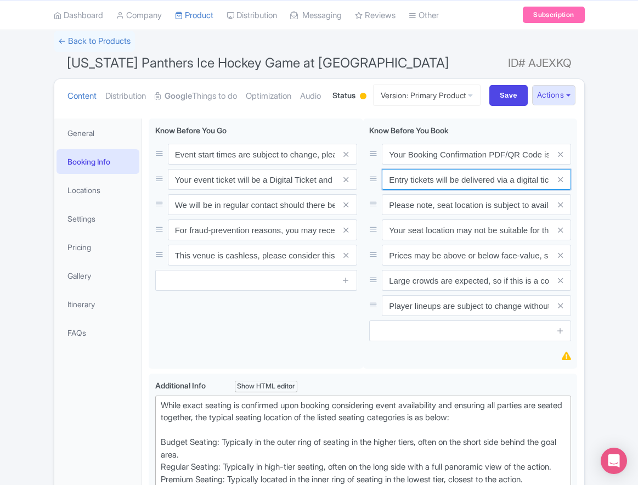
scroll to position [0, 411]
type input "Entry tickets will be delivered via a digital ticketing provider selected by th…"
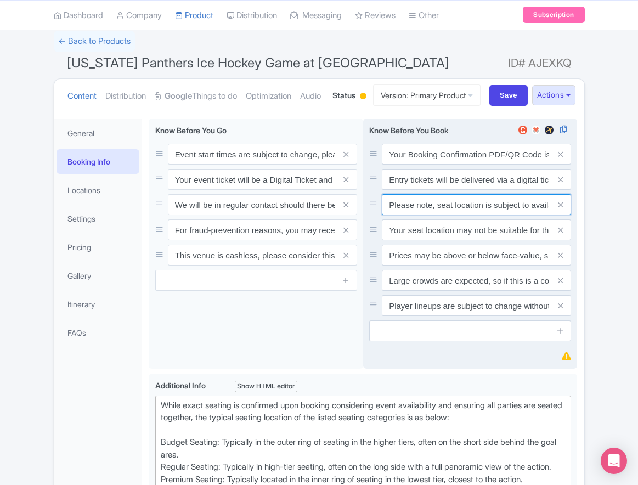
click at [439, 215] on input "Please note, seat location is subject to availability, based on the quantity of…" at bounding box center [476, 204] width 189 height 21
paste input "Ticket prices may be above or below face-value, subject to the popularity of th…"
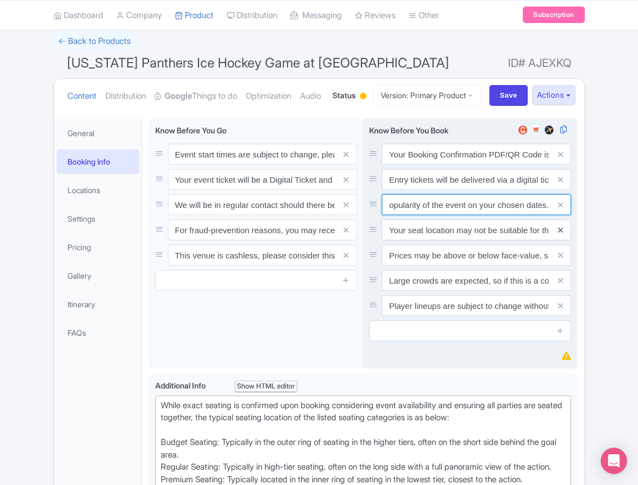
type input "Ticket prices may be above or below face-value, subject to the popularity of th…"
click at [558, 234] on icon at bounding box center [560, 230] width 5 height 8
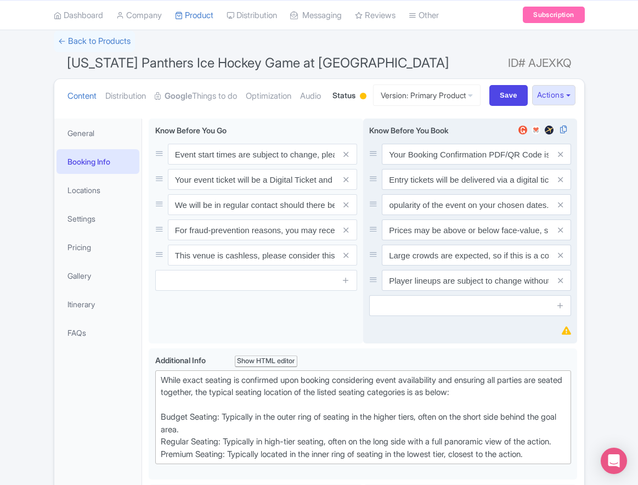
scroll to position [0, 0]
click at [558, 234] on icon at bounding box center [560, 230] width 5 height 8
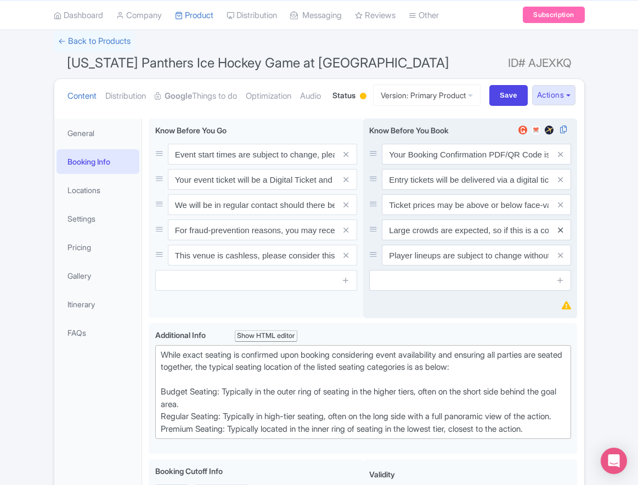
click at [559, 234] on icon at bounding box center [560, 230] width 5 height 8
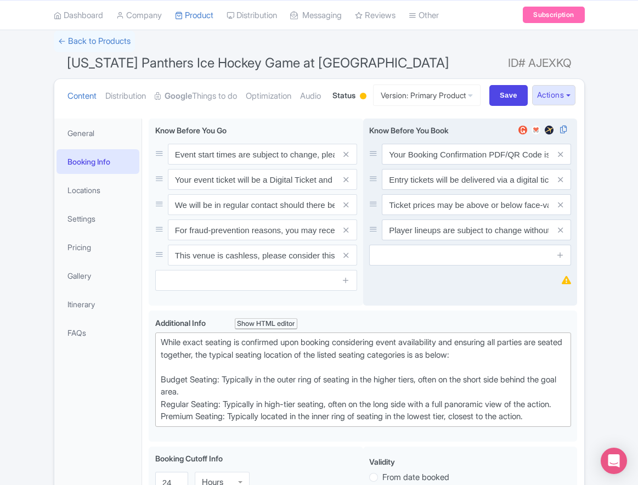
click at [559, 234] on icon at bounding box center [560, 230] width 5 height 8
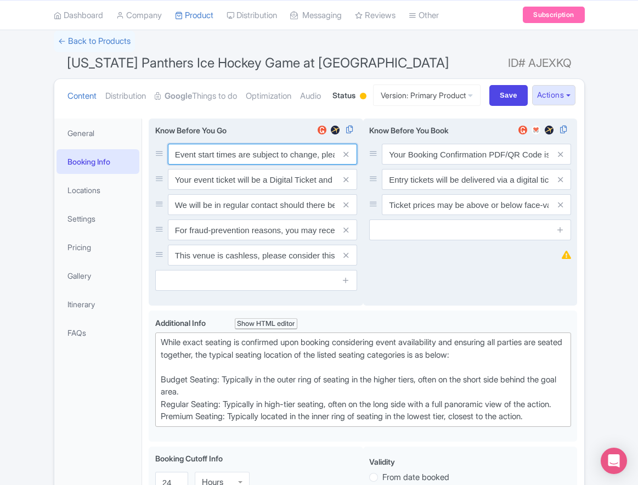
click at [242, 165] on input "Event start times are subject to change, please check these closer to the event…" at bounding box center [262, 154] width 189 height 21
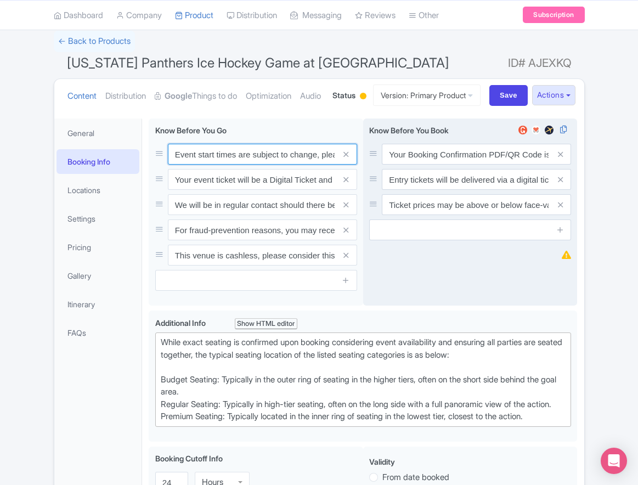
paste input ". We will be in regular contact should there be any updates or changes ahead of…"
type input "Event start times are subject to change. We will be in regular contact should t…"
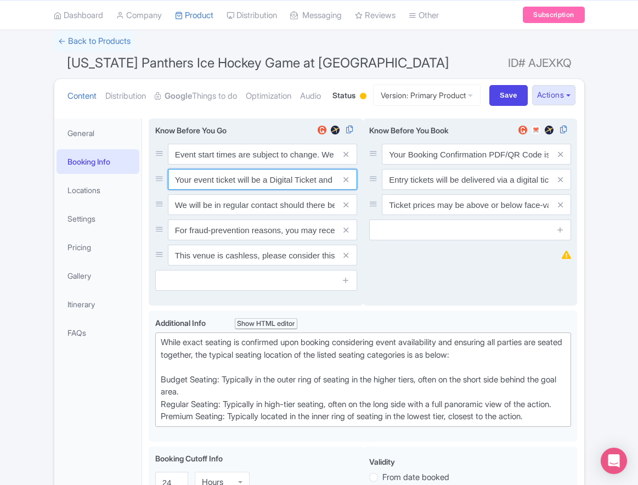
click at [212, 190] on input "Your event ticket will be a Digital Ticket and is separate from your booking co…" at bounding box center [262, 179] width 189 height 21
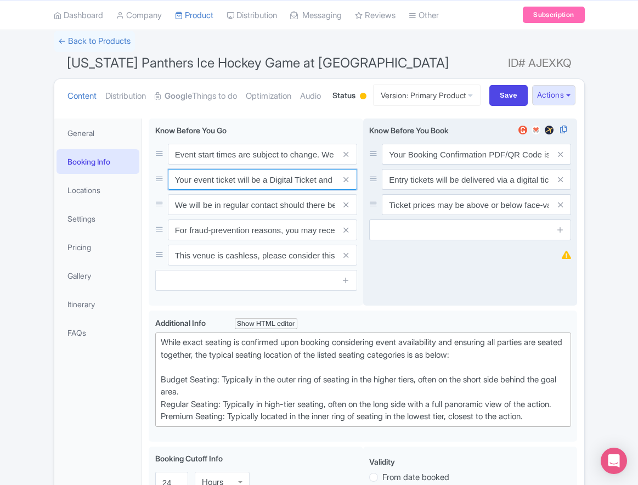
paste input "ntry"
type input "Your entry ticket will be a Digital Ticket and is separate from your booking co…"
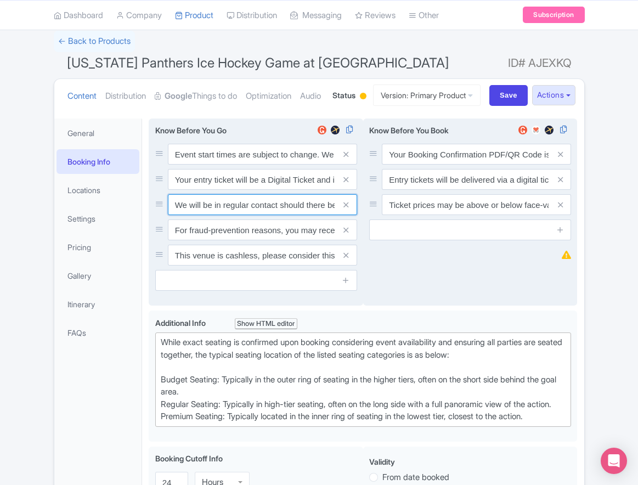
click at [189, 215] on input "We will be in regular contact should there be any updates or changes ahead of y…" at bounding box center [262, 204] width 189 height 21
click at [190, 215] on input "We will be in regular contact should there be any updates or changes ahead of y…" at bounding box center [262, 204] width 189 height 21
paste input "For fraud-prevention reasons, most tickets are delivered between 1-3 days prior…"
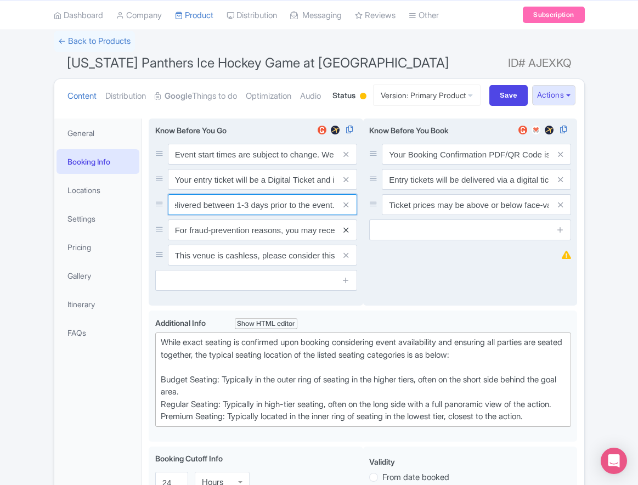
type input "For fraud-prevention reasons, most tickets are delivered between 1-3 days prior…"
click at [347, 234] on icon at bounding box center [345, 230] width 5 height 8
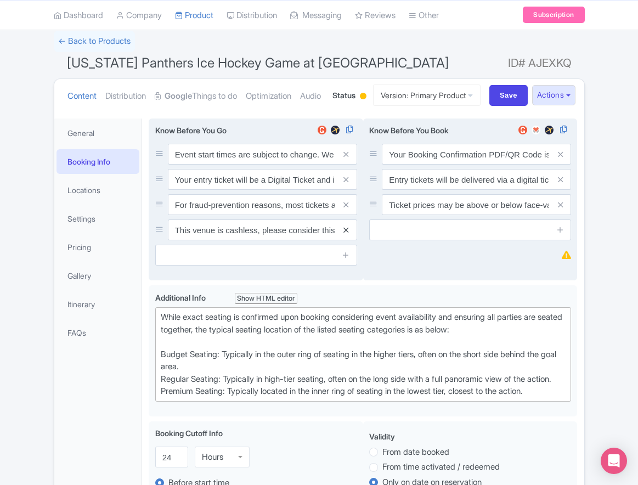
click at [347, 234] on icon at bounding box center [345, 230] width 5 height 8
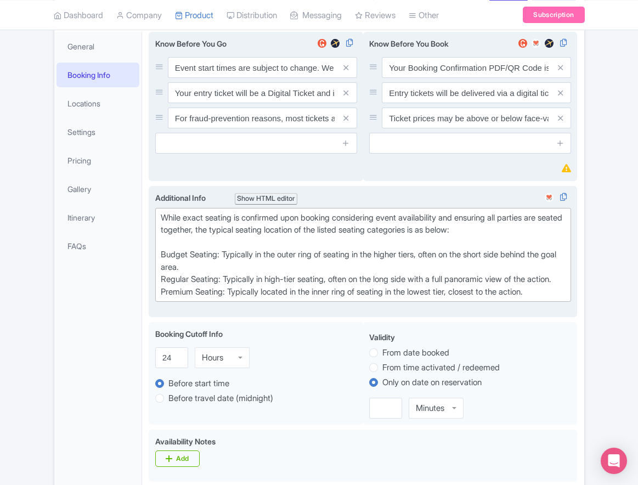
scroll to position [165, 0]
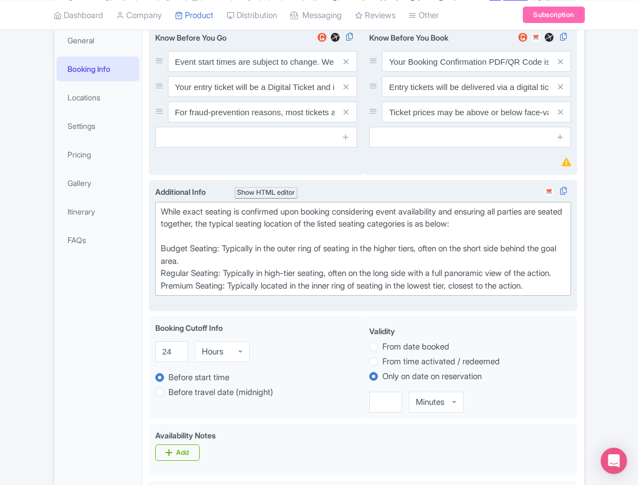
click at [539, 292] on div "While exact seating is confirmed upon booking considering event availability an…" at bounding box center [363, 249] width 405 height 87
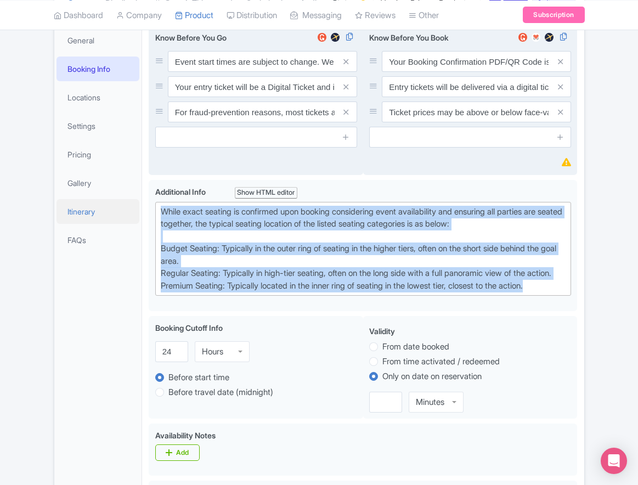
drag, startPoint x: 562, startPoint y: 341, endPoint x: 100, endPoint y: 251, distance: 470.6
paste trix-editor "Upper Goal: Located in the upper tiers of seating behind the goals at either en…"
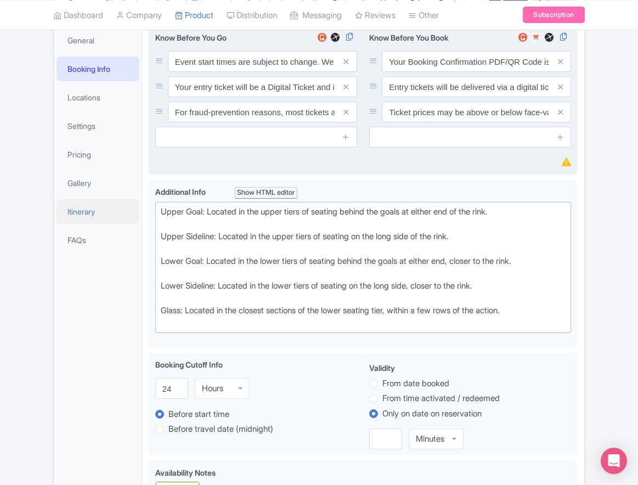
type trix-editor "<div>Upper Goal: Located in the upper tiers of seating behind the goals at eith…"
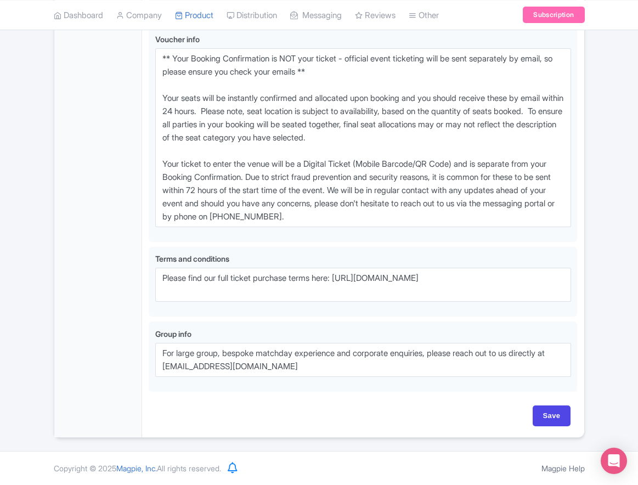
scroll to position [781, 0]
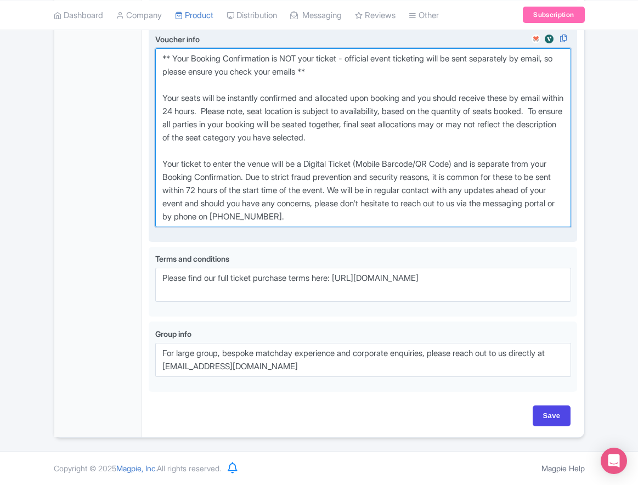
drag, startPoint x: 348, startPoint y: 207, endPoint x: 348, endPoint y: 212, distance: 5.5
click at [348, 207] on textarea "** Your Booking Confirmation is NOT your ticket - official event ticketing will…" at bounding box center [363, 137] width 416 height 179
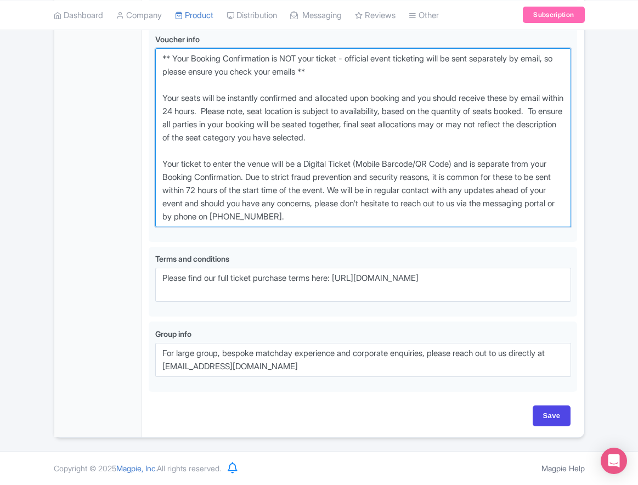
drag, startPoint x: 379, startPoint y: 221, endPoint x: 69, endPoint y: 58, distance: 349.7
paste textarea "entry ticket - official event ticketing will be sent separately by email, so pl…"
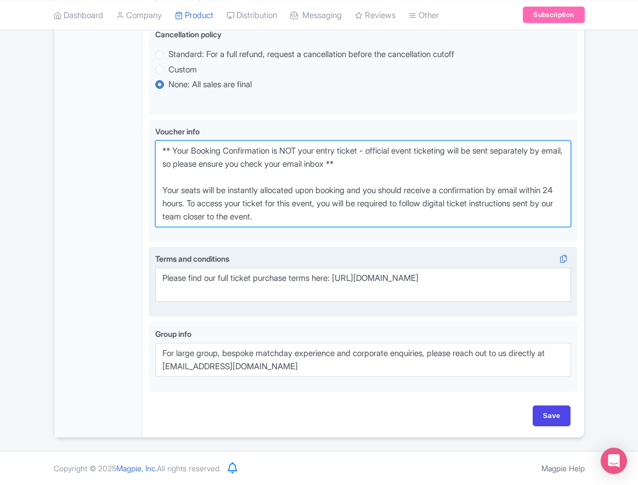
scroll to position [689, 0]
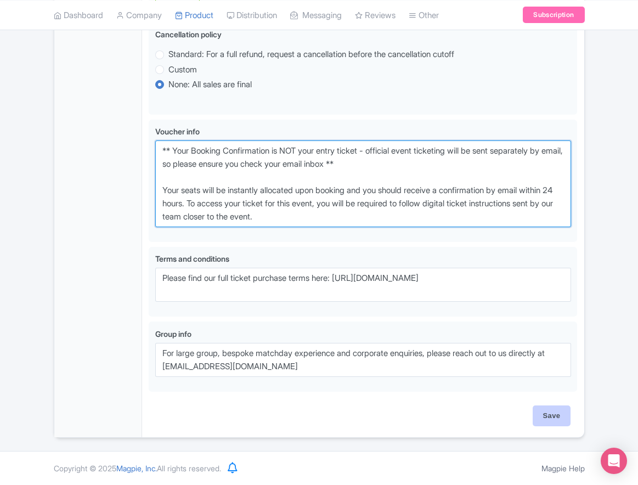
type textarea "** Your Booking Confirmation is NOT your entry ticket - official event ticketin…"
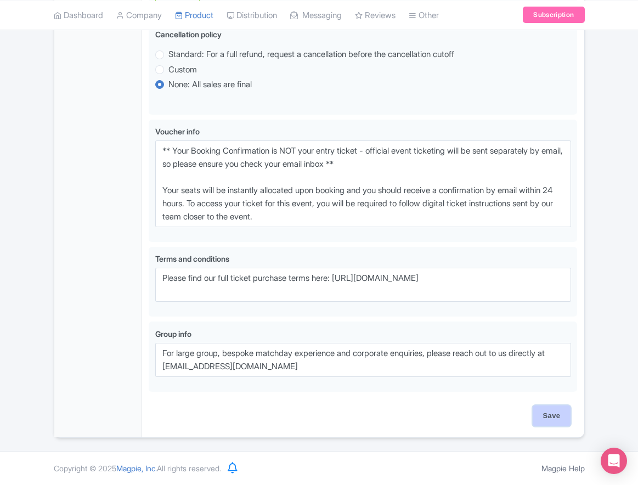
click at [554, 413] on input "Save" at bounding box center [552, 415] width 38 height 21
type input "Saving..."
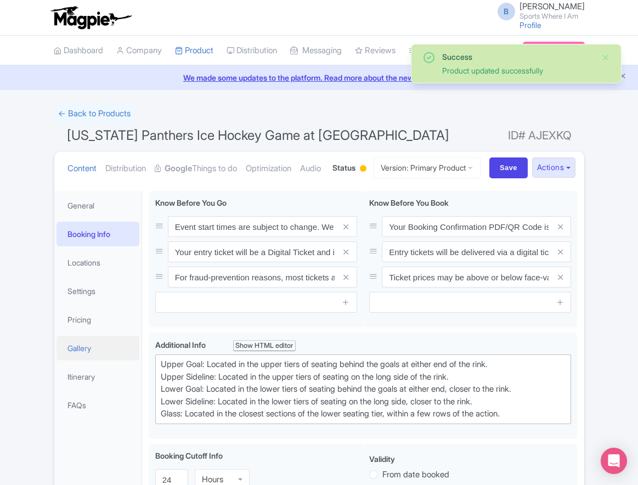
click at [98, 360] on link "Gallery" at bounding box center [98, 348] width 83 height 25
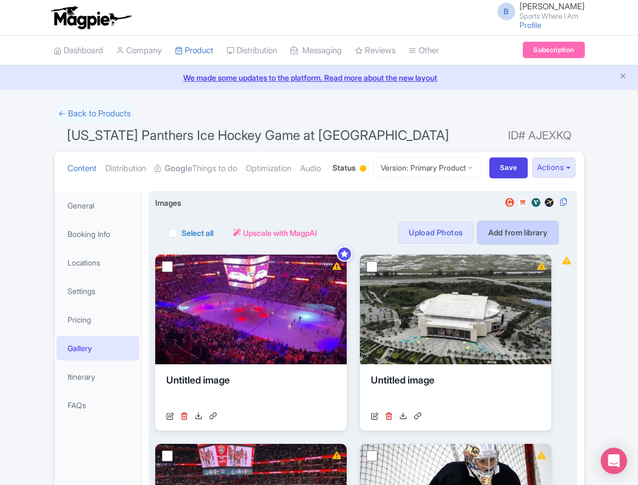
click at [519, 244] on link "Add from library" at bounding box center [518, 233] width 81 height 22
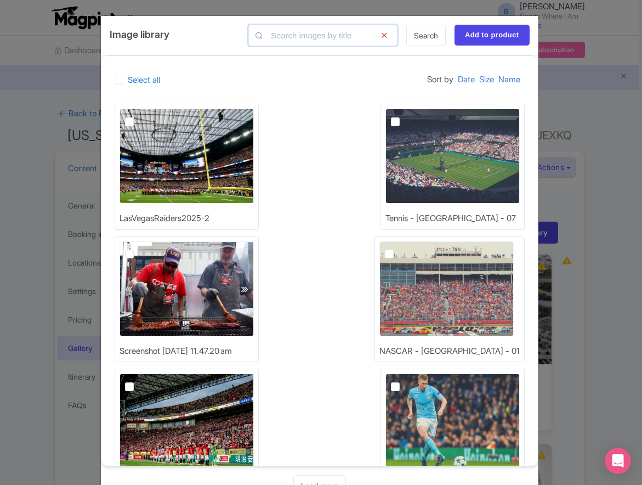
click at [310, 36] on input "text" at bounding box center [323, 35] width 149 height 21
type input "nhl"
click at [416, 39] on link "Search" at bounding box center [425, 35] width 39 height 21
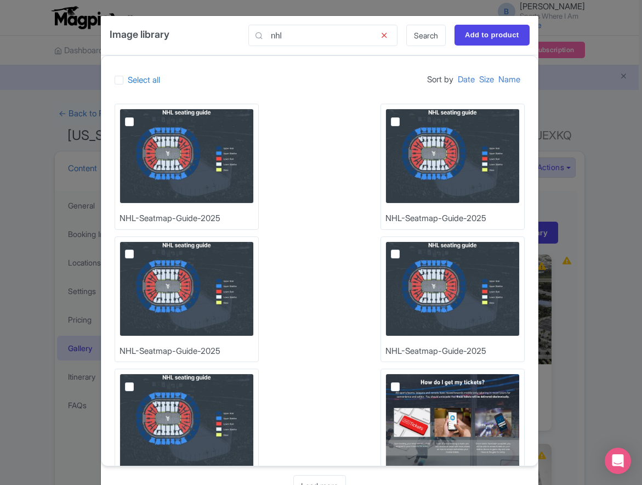
click at [138, 115] on label at bounding box center [138, 115] width 0 height 0
click at [138, 116] on input "checkbox" at bounding box center [141, 112] width 7 height 7
checkbox input "true"
click at [487, 35] on input "Add to product" at bounding box center [492, 35] width 75 height 21
type input "Adding..."
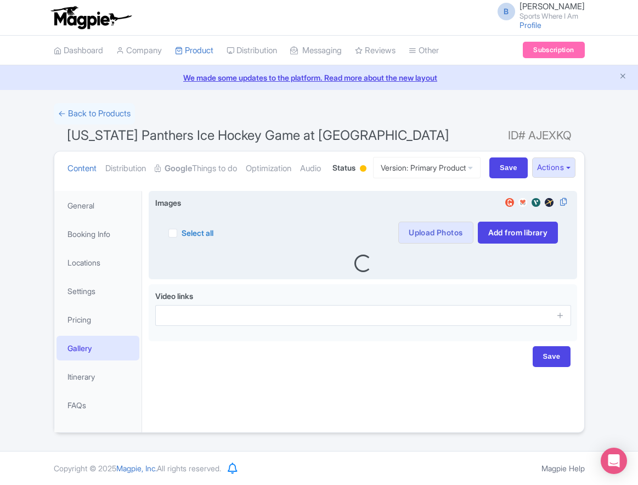
scroll to position [39, 0]
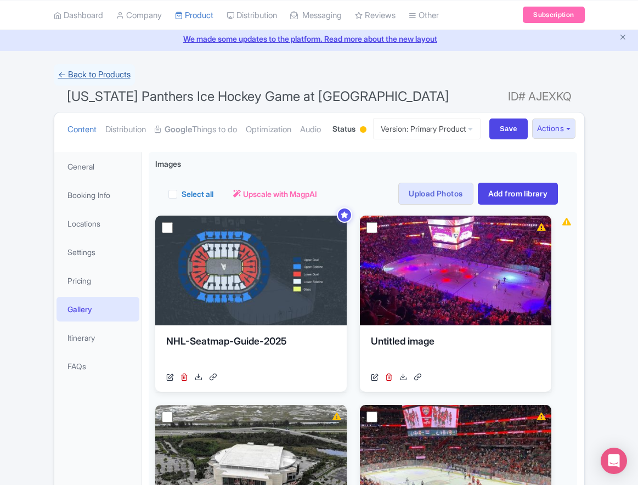
click at [114, 69] on link "← Back to Products" at bounding box center [94, 74] width 81 height 21
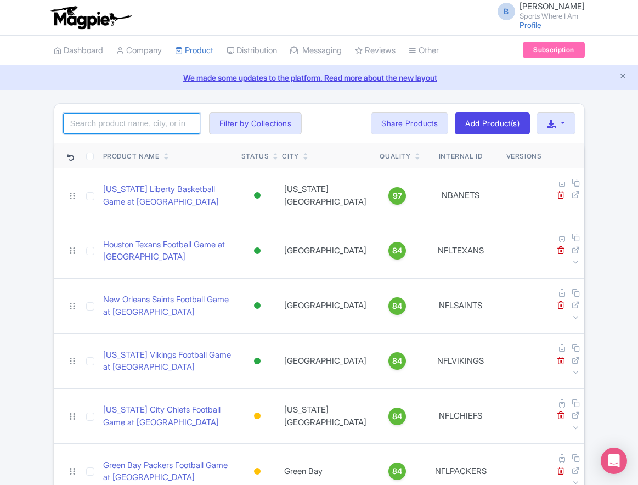
click at [160, 133] on input "search" at bounding box center [131, 123] width 137 height 21
type input "buffalo sabres"
click button "Search" at bounding box center [0, 0] width 0 height 0
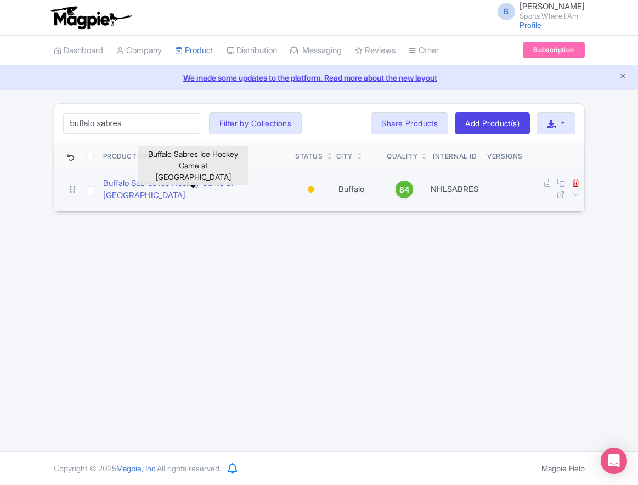
click at [128, 183] on link "Buffalo Sabres Ice Hockey Game at [GEOGRAPHIC_DATA]" at bounding box center [195, 189] width 184 height 25
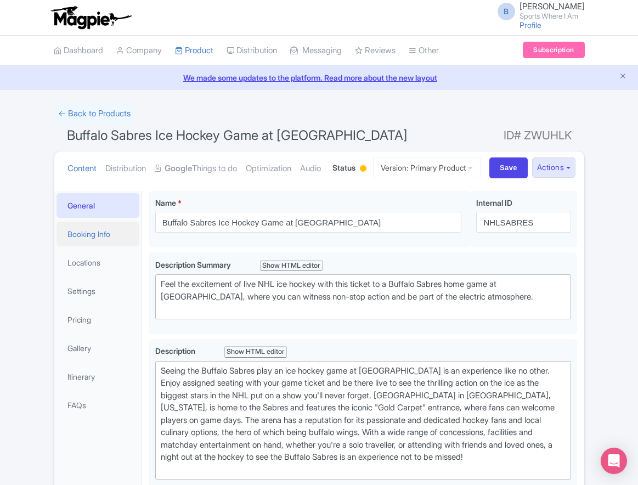
click at [109, 246] on link "Booking Info" at bounding box center [98, 234] width 83 height 25
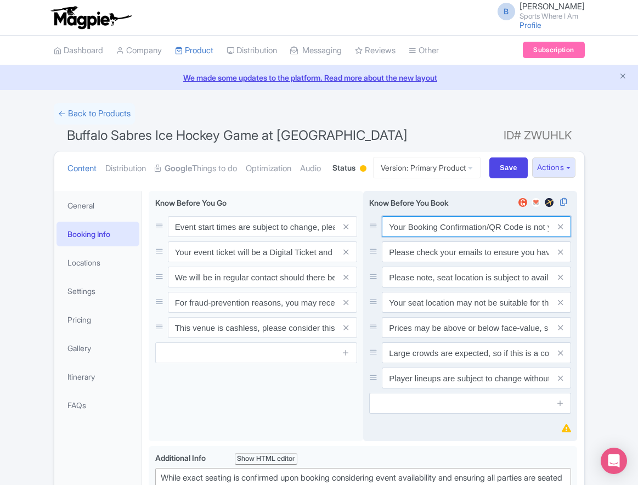
click at [430, 237] on input "Your Booking Confirmation/QR Code is not your entry ticket - your tickets and s…" at bounding box center [476, 226] width 189 height 21
paste input "PDF/QR Code is not your entry ticket - your digital tickets and seating details…"
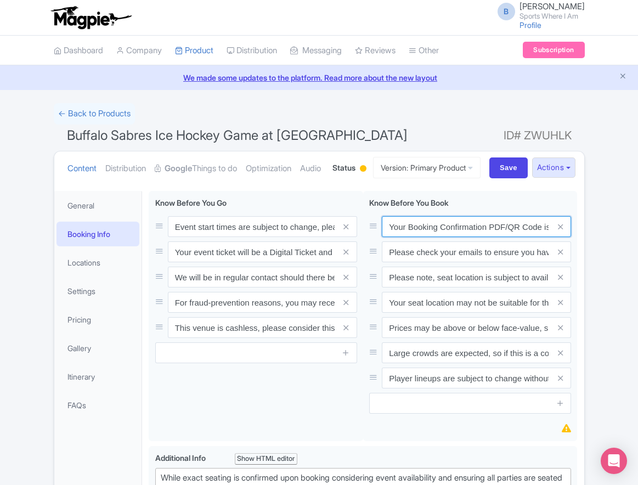
scroll to position [0, 320]
type input "Your Booking Confirmation PDF/QR Code is not your entry ticket - your digital t…"
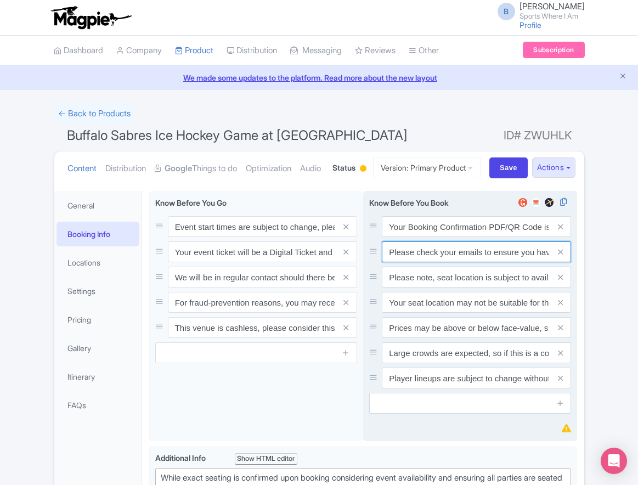
click at [419, 262] on input "Please check your emails to ensure you have accepted your mobile ticket prior t…" at bounding box center [476, 251] width 189 height 21
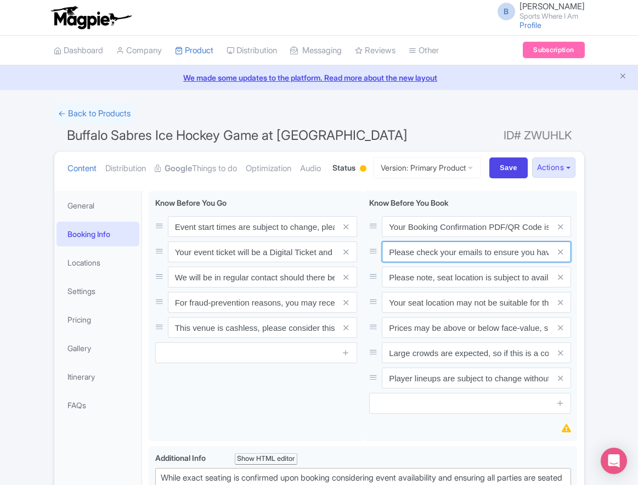
paste input "Entry tickets will be delivered via a digital ticketing provider selected by th…"
type input "Entry tickets will be delivered via a digital ticketing provider selected by th…"
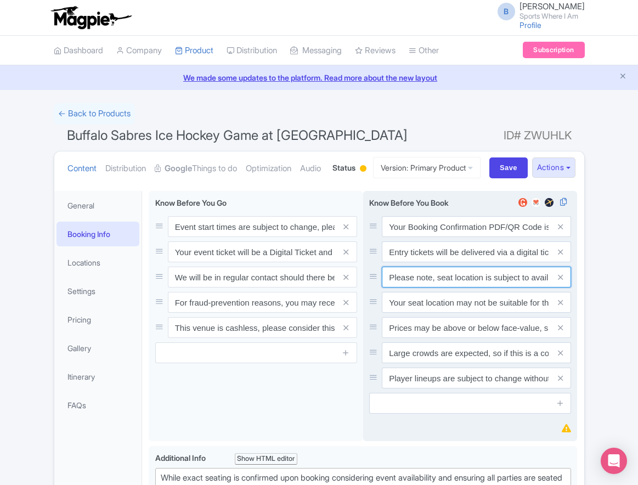
click at [421, 287] on input "Please note, seat location is subject to availability, based on the quantity of…" at bounding box center [476, 277] width 189 height 21
paste input "Ticket prices may be above or below face-value, subject to the popularity of th…"
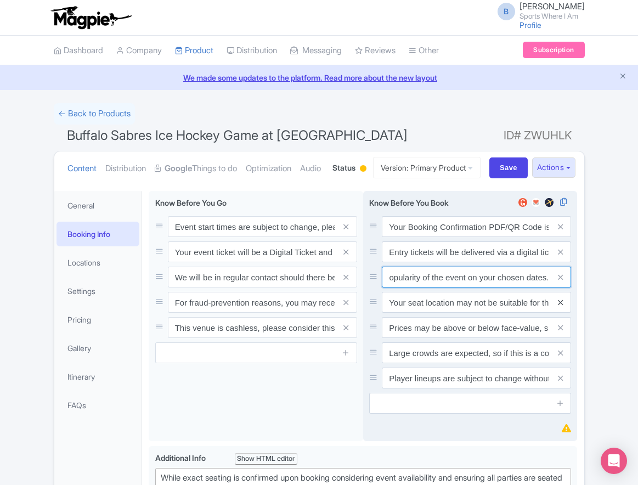
type input "Ticket prices may be above or below face-value, subject to the popularity of th…"
click at [558, 307] on icon at bounding box center [560, 302] width 5 height 8
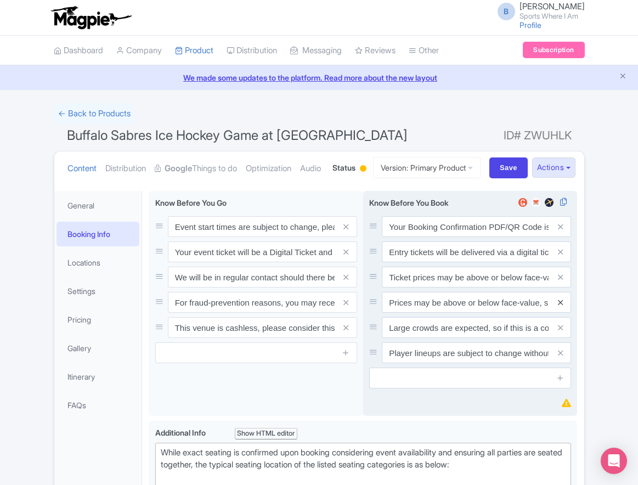
click at [559, 307] on icon at bounding box center [560, 302] width 5 height 8
click at [559, 332] on icon at bounding box center [560, 328] width 5 height 8
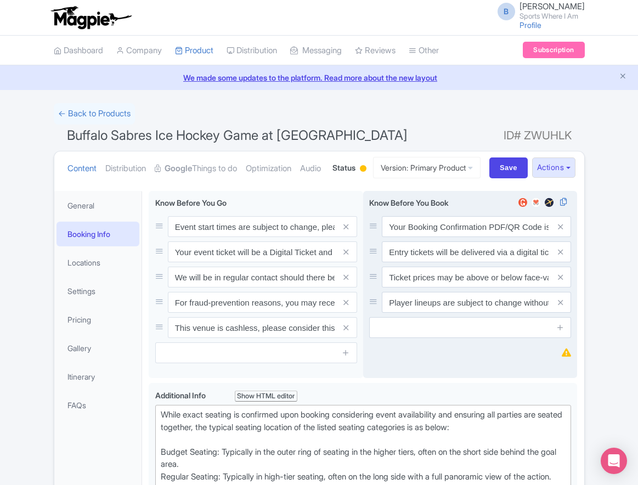
click at [559, 307] on icon at bounding box center [560, 302] width 5 height 8
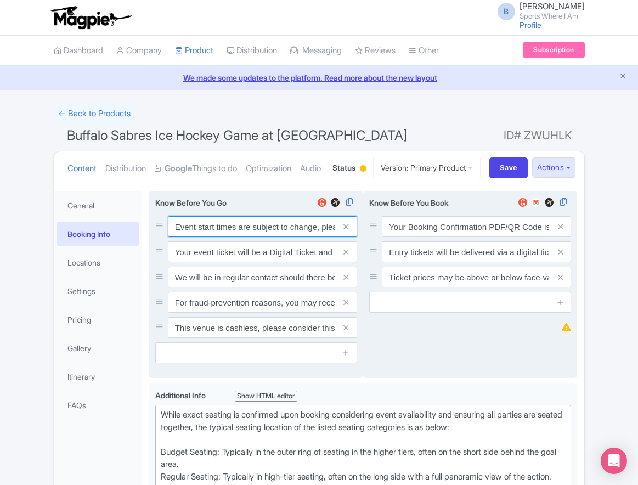
click at [218, 237] on input "Event start times are subject to change, please check these closer to the event…" at bounding box center [262, 226] width 189 height 21
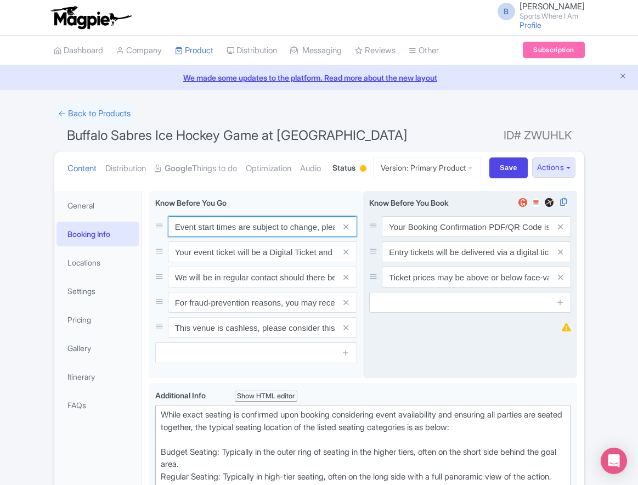
paste input ". We will be in regular contact should there be any updates or changes ahead of…"
type input "Event start times are subject to change. We will be in regular contact should t…"
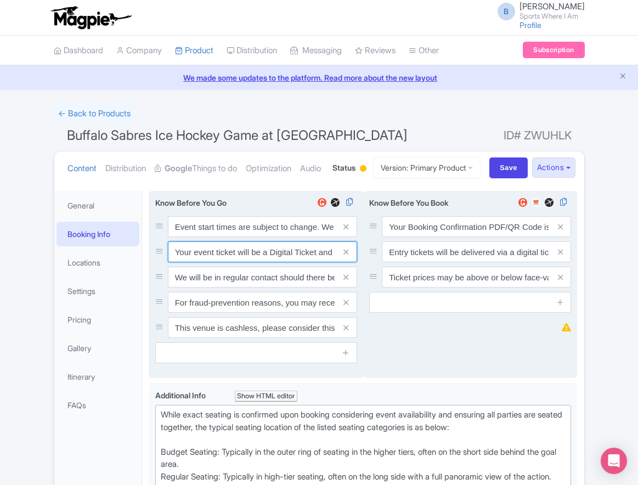
click at [216, 262] on input "Your event ticket will be a Digital Ticket and is separate from your booking co…" at bounding box center [262, 251] width 189 height 21
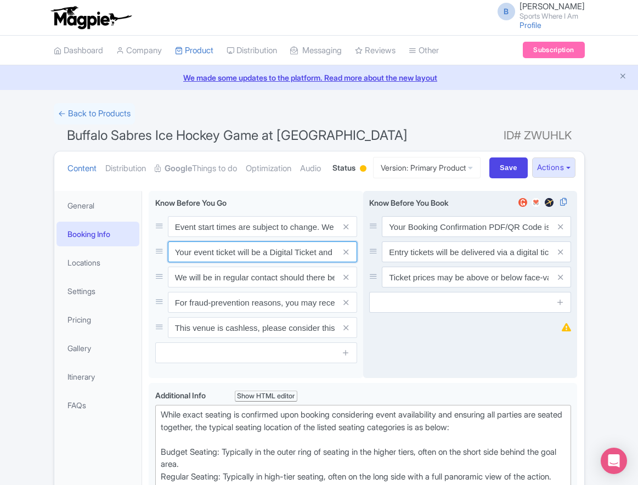
paste input "ntry"
type input "Your entry ticket will be a Digital Ticket and is separate from your booking co…"
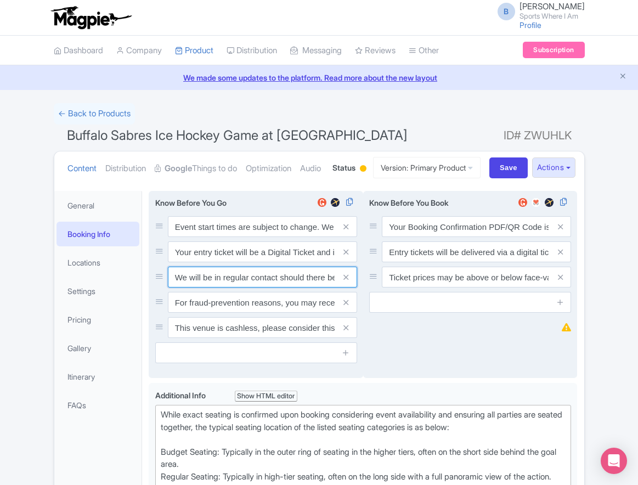
click at [212, 287] on input "We will be in regular contact should there be any updates or changes ahead of y…" at bounding box center [262, 277] width 189 height 21
paste input "For fraud-prevention reasons, most tickets are delivered between 1-3 days prior…"
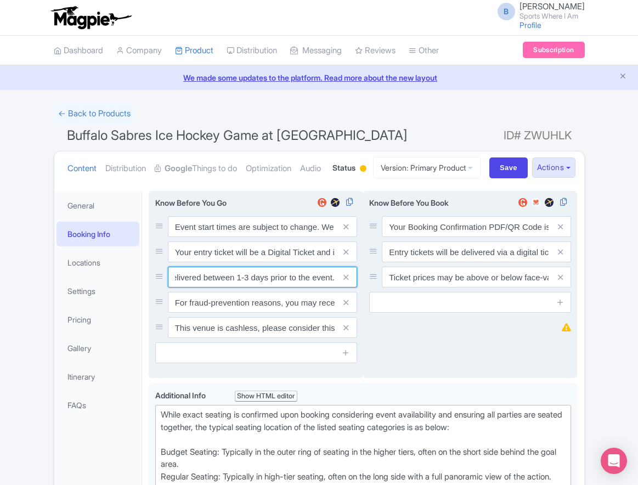
type input "For fraud-prevention reasons, most tickets are delivered between 1-3 days prior…"
click at [341, 313] on span at bounding box center [346, 302] width 22 height 21
click at [344, 307] on icon at bounding box center [345, 302] width 5 height 8
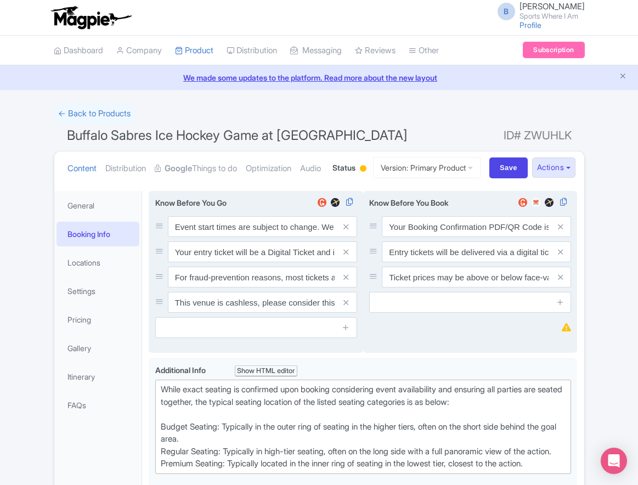
click at [344, 307] on icon at bounding box center [345, 302] width 5 height 8
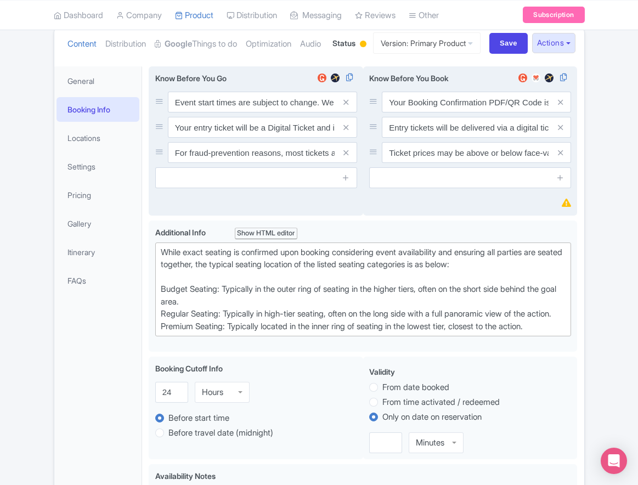
scroll to position [177, 0]
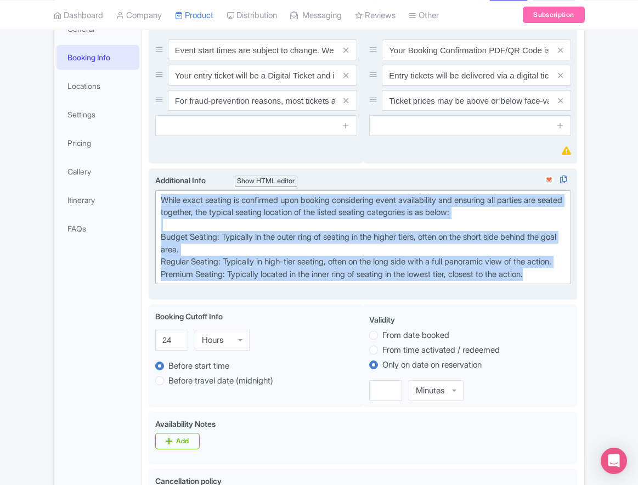
drag, startPoint x: 542, startPoint y: 323, endPoint x: 156, endPoint y: 229, distance: 396.9
click at [156, 229] on div "Additional Info i Show HTML editor Bold Italic Strikethrough Link Heading Quote…" at bounding box center [363, 229] width 416 height 110
paste trix-editor "Upper Goal: Located in the upper tiers of seating behind the goals at either en…"
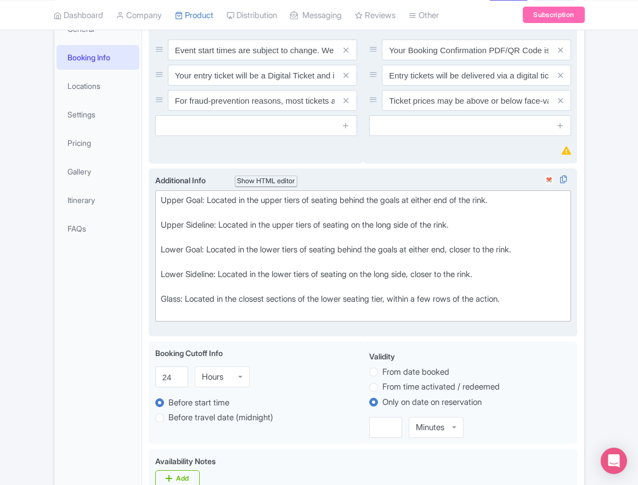
type trix-editor "<div>Upper Goal: Located in the upper tiers of seating behind the goals at eith…"
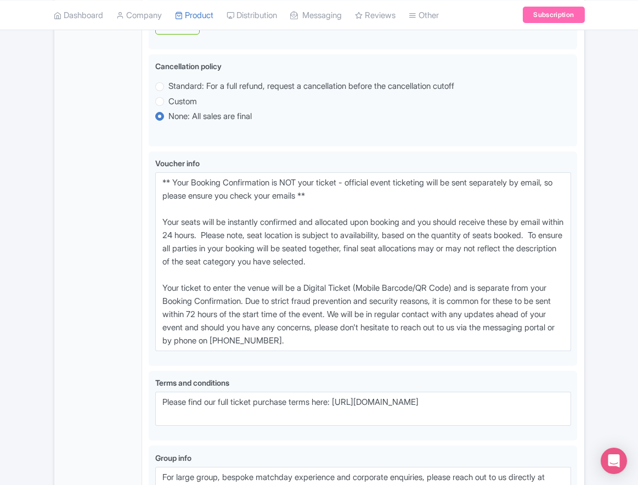
scroll to position [618, 0]
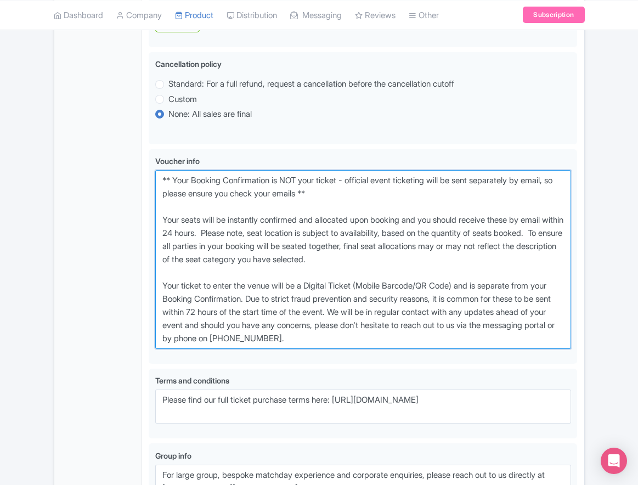
drag, startPoint x: 387, startPoint y: 383, endPoint x: 94, endPoint y: 216, distance: 337.1
click at [94, 216] on div "General Booking Info Locations Settings Pricing Gallery Itinerary FAQs Buffalo …" at bounding box center [319, 62] width 530 height 993
paste textarea "entry ticket - official event ticketing will be sent separately by email, so pl…"
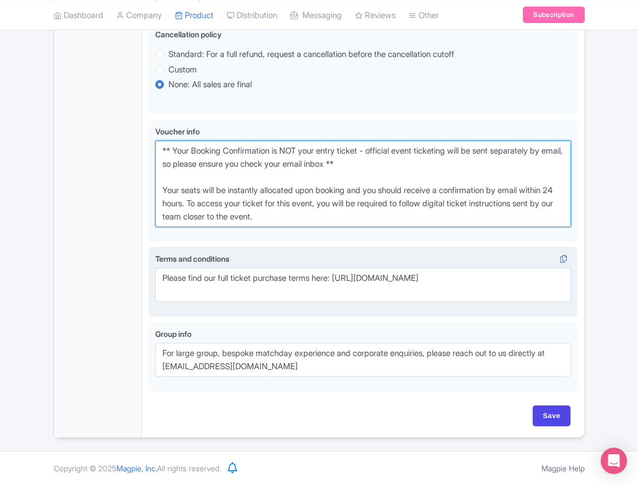
scroll to position [689, 0]
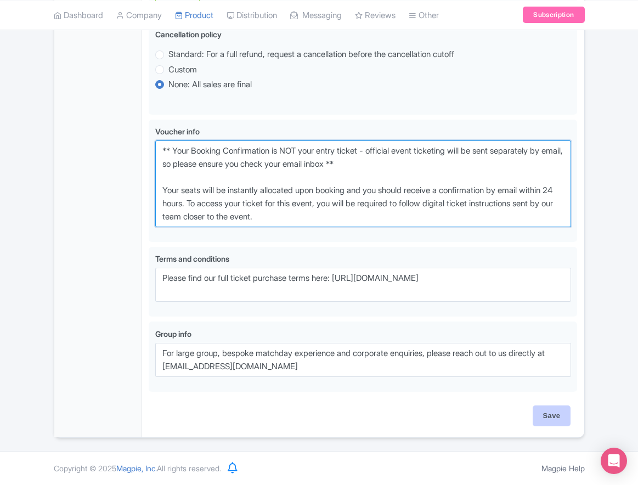
type textarea "** Your Booking Confirmation is NOT your entry ticket - official event ticketin…"
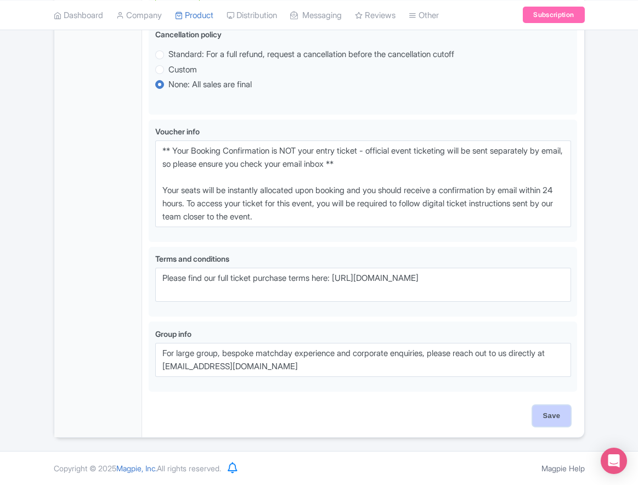
click at [553, 419] on input "Save" at bounding box center [552, 415] width 38 height 21
type input "Saving..."
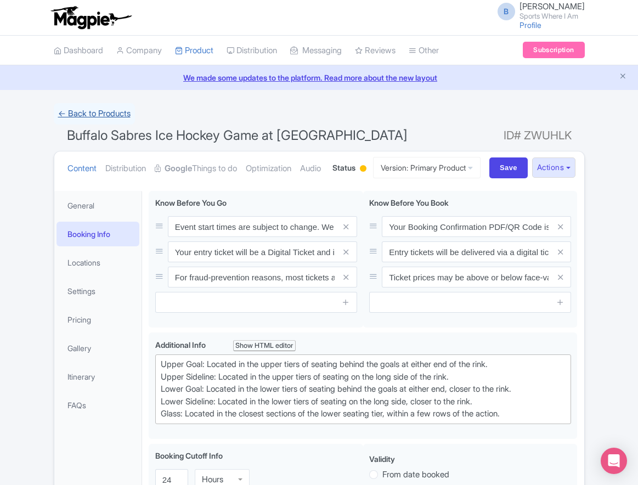
click at [88, 117] on link "← Back to Products" at bounding box center [94, 113] width 81 height 21
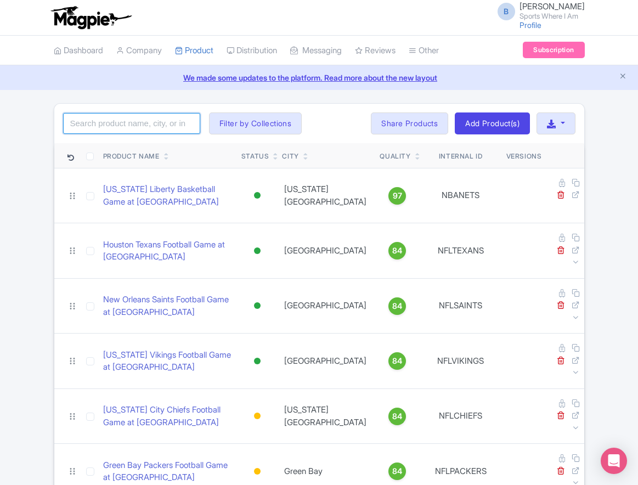
click at [161, 121] on input "search" at bounding box center [131, 123] width 137 height 21
type input "lightning"
click button "Search" at bounding box center [0, 0] width 0 height 0
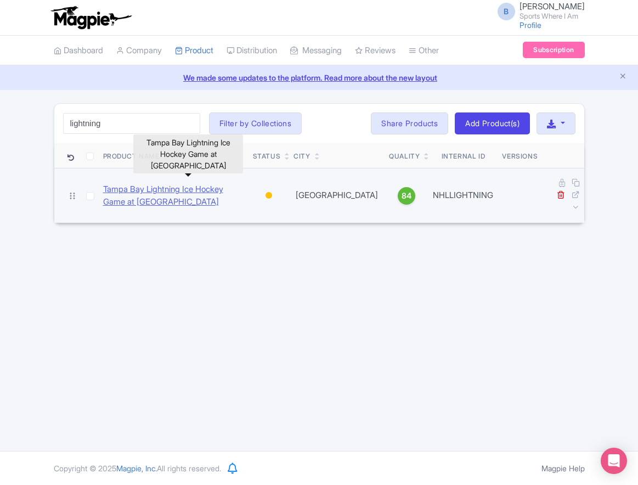
click at [163, 184] on link "Tampa Bay Lightning Ice Hockey Game at [GEOGRAPHIC_DATA]" at bounding box center [173, 195] width 141 height 25
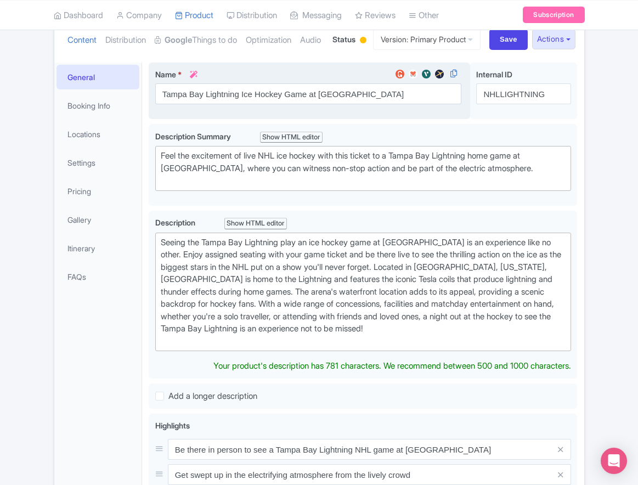
scroll to position [179, 0]
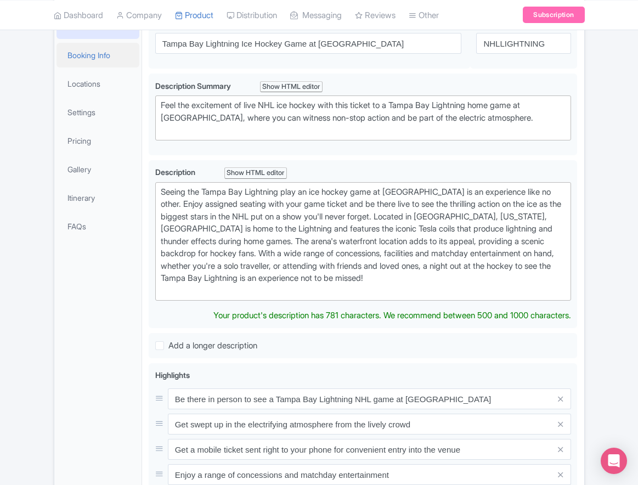
click at [107, 67] on link "Booking Info" at bounding box center [98, 55] width 83 height 25
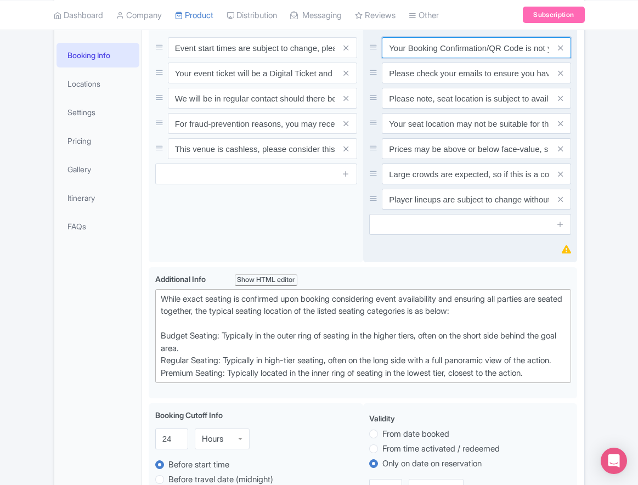
click at [438, 58] on input "Your Booking Confirmation/QR Code is not your entry ticket - your tickets and s…" at bounding box center [476, 47] width 189 height 21
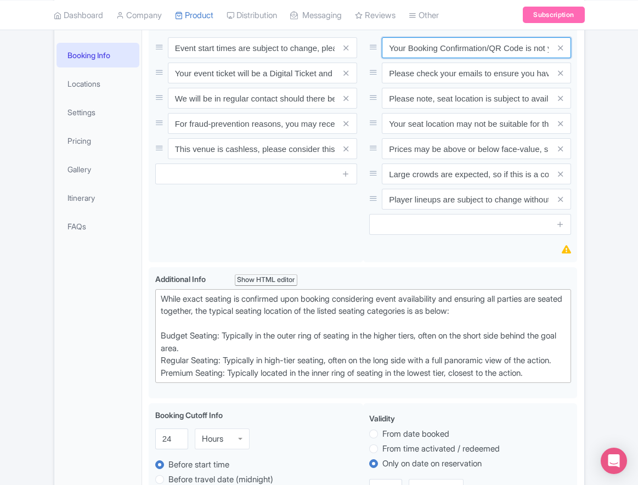
paste input "PDF/QR Code is not your entry ticket - your digital tickets and seating details…"
type input "Your Booking Confirmation PDF/QR Code is not your entry ticket - your digital t…"
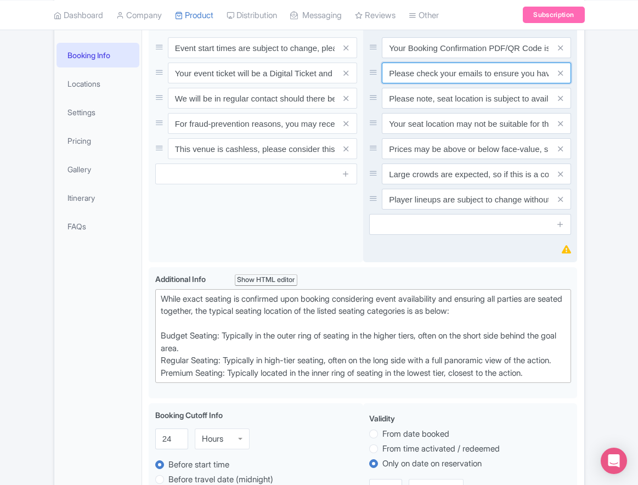
click at [452, 83] on input "Please check your emails to ensure you have accepted your mobile ticket prior t…" at bounding box center [476, 73] width 189 height 21
paste input "Entry tickets will be delivered via a digital ticketing provider selected by th…"
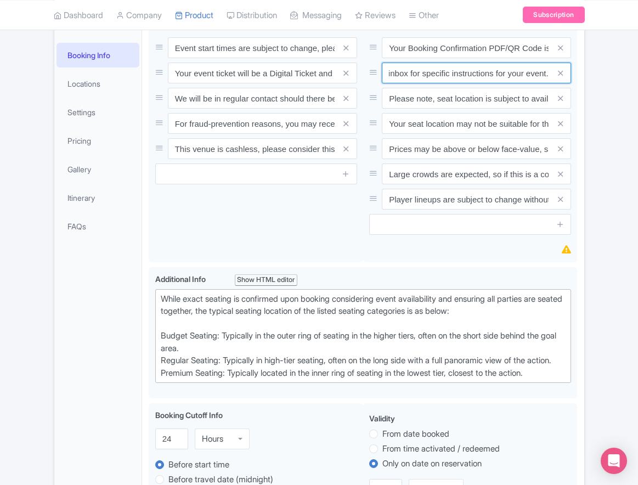
type input "Entry tickets will be delivered via a digital ticketing provider selected by th…"
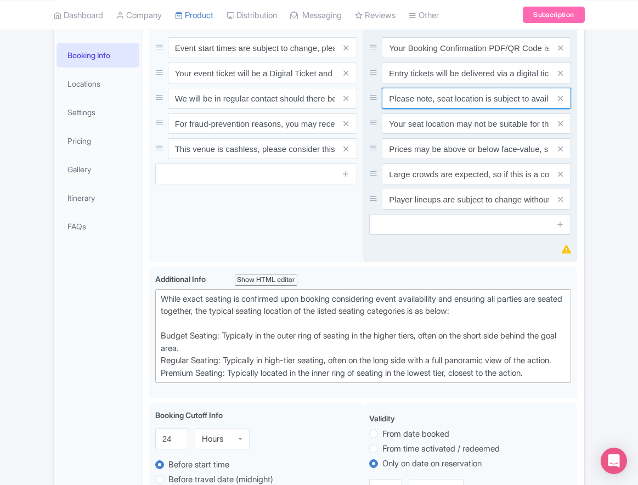
click at [445, 109] on input "Please note, seat location is subject to availability, based on the quantity of…" at bounding box center [476, 98] width 189 height 21
paste input "Ticket prices may be above or below face-value, subject to the popularity of th…"
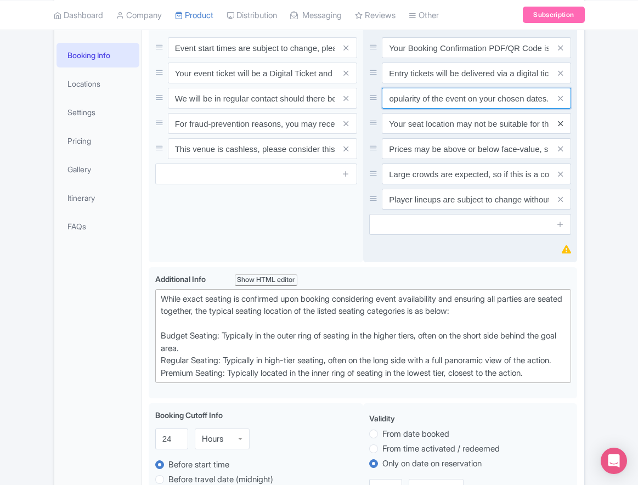
type input "Ticket prices may be above or below face-value, subject to the popularity of th…"
click at [561, 128] on icon at bounding box center [560, 124] width 5 height 8
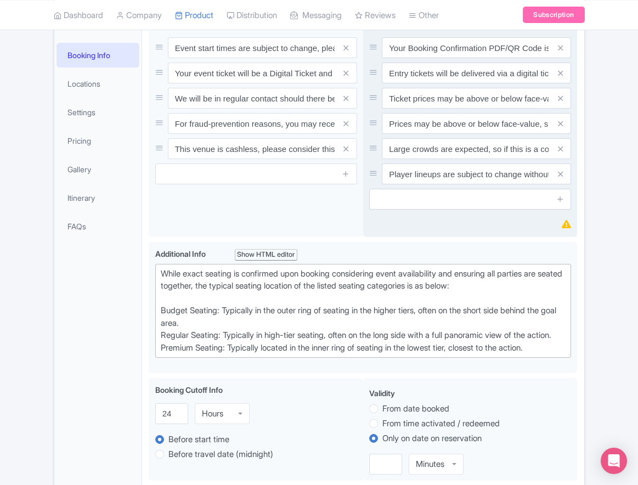
click at [561, 128] on icon at bounding box center [560, 124] width 5 height 8
click at [561, 153] on icon at bounding box center [560, 149] width 5 height 8
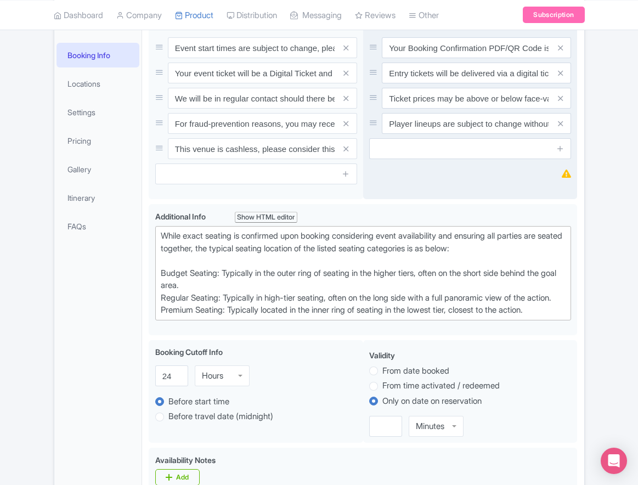
click at [561, 128] on icon at bounding box center [560, 124] width 5 height 8
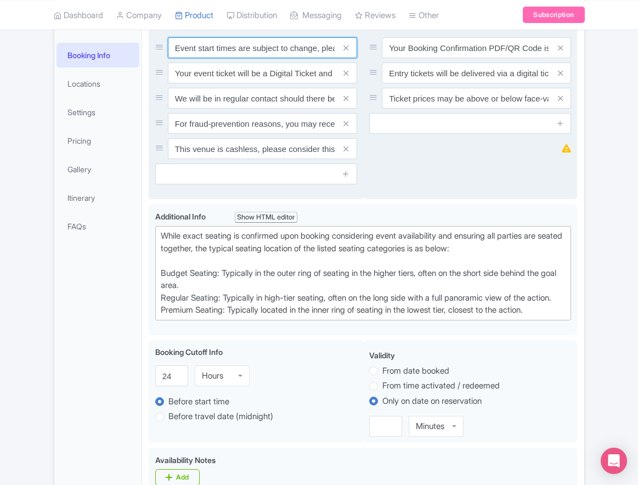
click at [240, 58] on input "Event start times are subject to change, please check these closer to the event…" at bounding box center [262, 47] width 189 height 21
paste input ". We will be in regular contact should there be any updates or changes ahead of…"
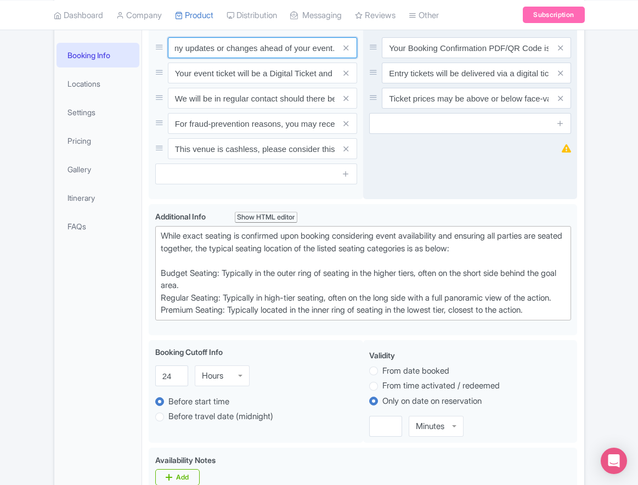
type input "Event start times are subject to change. We will be in regular contact should t…"
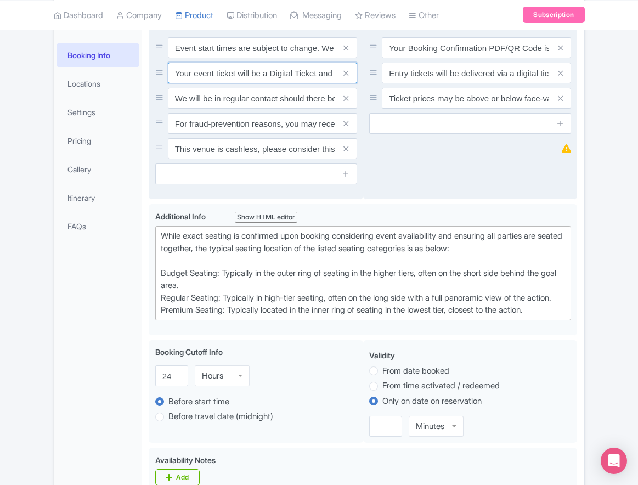
click at [253, 83] on input "Your event ticket will be a Digital Ticket and is separate from your booking co…" at bounding box center [262, 73] width 189 height 21
paste input "ntry"
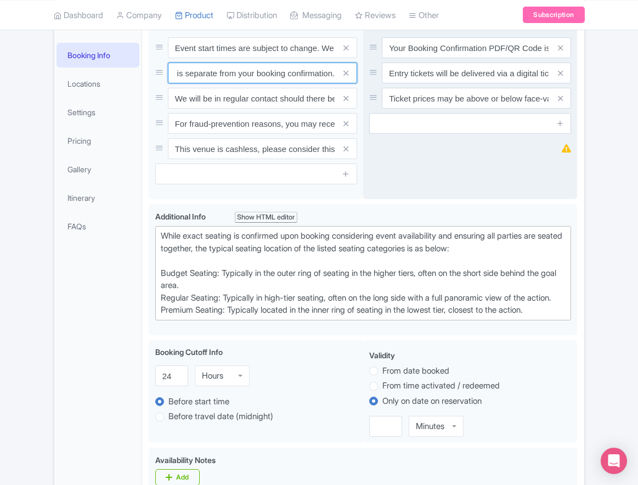
type input "Your entry ticket will be a Digital Ticket and is separate from your booking co…"
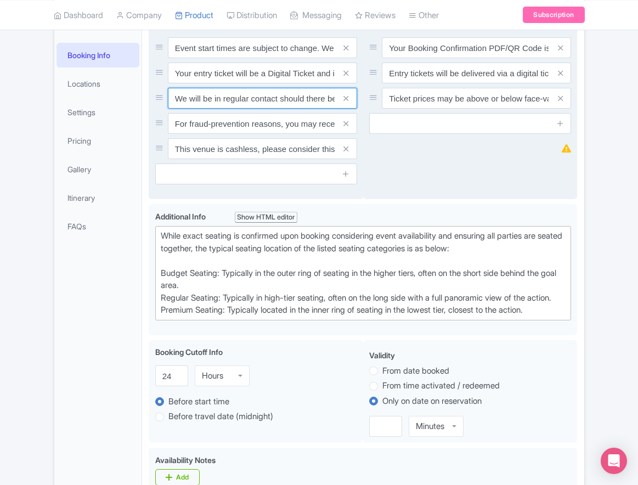
click at [258, 109] on input "We will be in regular contact should there be any updates or changes ahead of y…" at bounding box center [262, 98] width 189 height 21
paste input "For fraud-prevention reasons, most tickets are delivered between 1-3 days prior…"
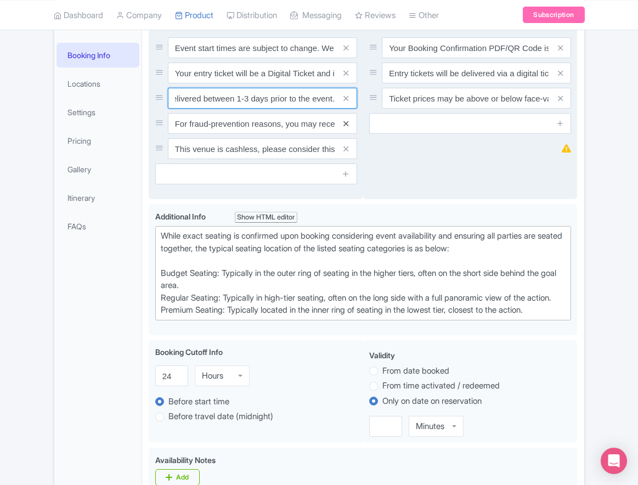
type input "For fraud-prevention reasons, most tickets are delivered between 1-3 days prior…"
click at [346, 128] on icon at bounding box center [345, 124] width 5 height 8
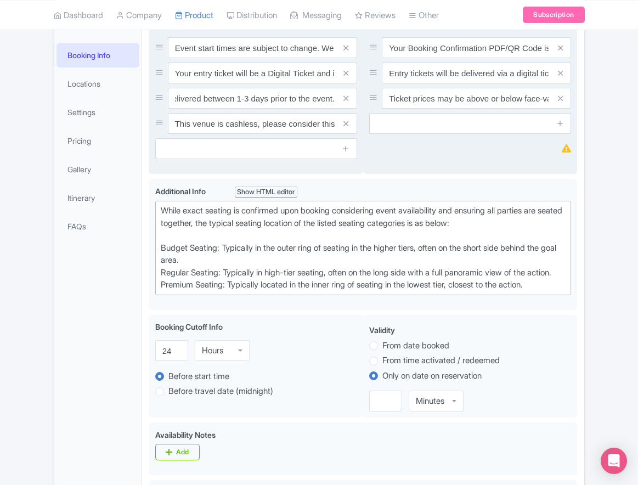
scroll to position [0, 0]
click at [346, 128] on icon at bounding box center [345, 124] width 5 height 8
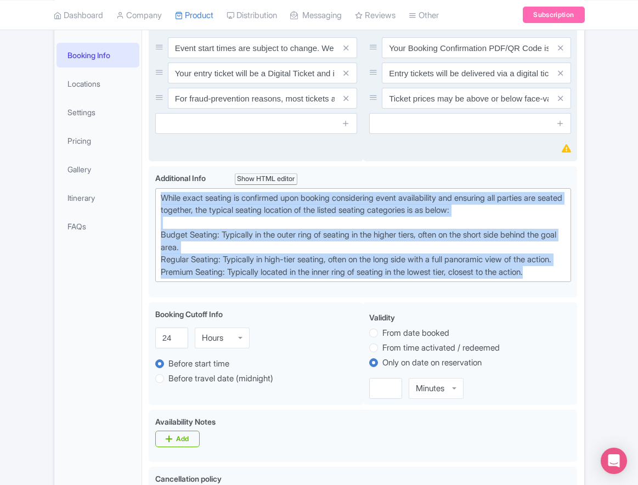
drag, startPoint x: 555, startPoint y: 330, endPoint x: 147, endPoint y: 235, distance: 418.5
click at [147, 235] on div "Tampa Bay Lightning Ice Hockey Game at Amalie Arena Name * i Tampa Bay Lightnin…" at bounding box center [363, 489] width 442 height 968
paste trix-editor "Upper Goal: Located in the upper tiers of seating behind the goals at either en…"
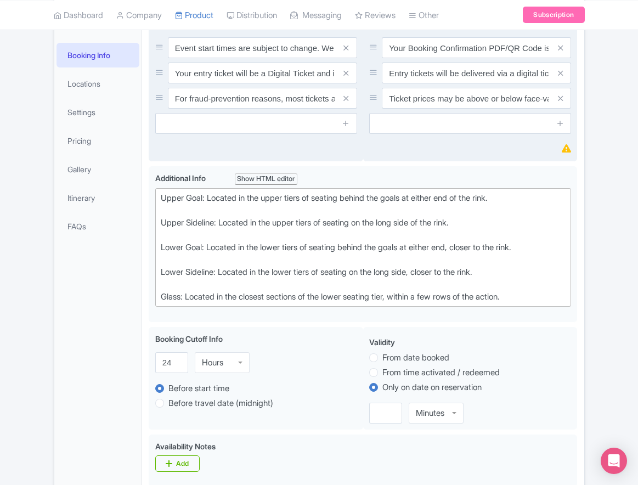
type trix-editor "<div>Upper Goal: Located in the upper tiers of seating behind the goals at eith…"
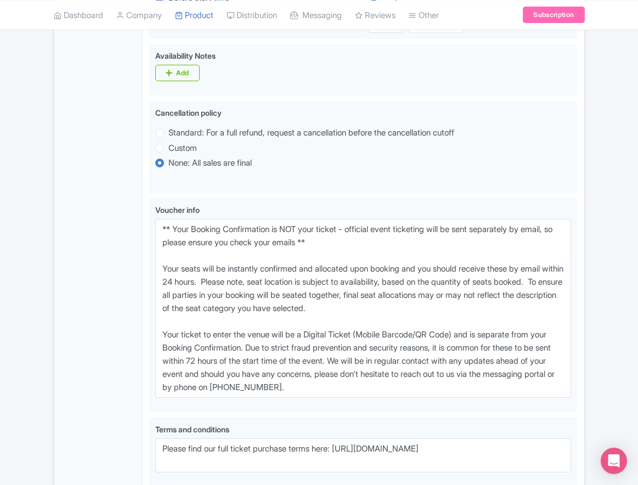
scroll to position [580, 0]
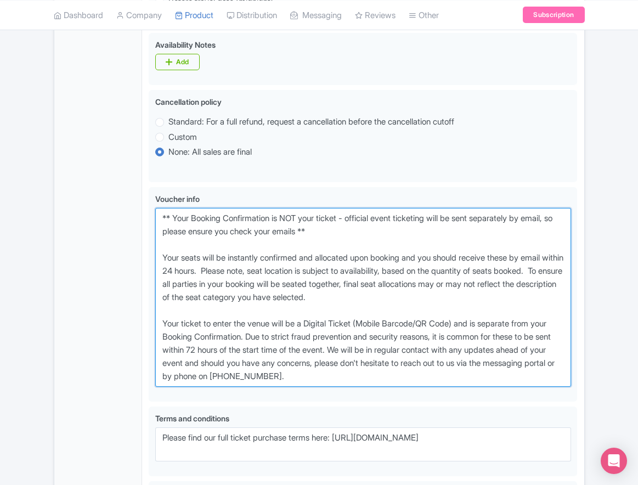
drag, startPoint x: 375, startPoint y: 415, endPoint x: 78, endPoint y: 242, distance: 343.7
click at [78, 242] on div "General Booking Info Locations Settings Pricing Gallery Itinerary FAQs Tampa Ba…" at bounding box center [319, 100] width 530 height 993
paste textarea "entry ticket - official event ticketing will be sent separately by email, so pl…"
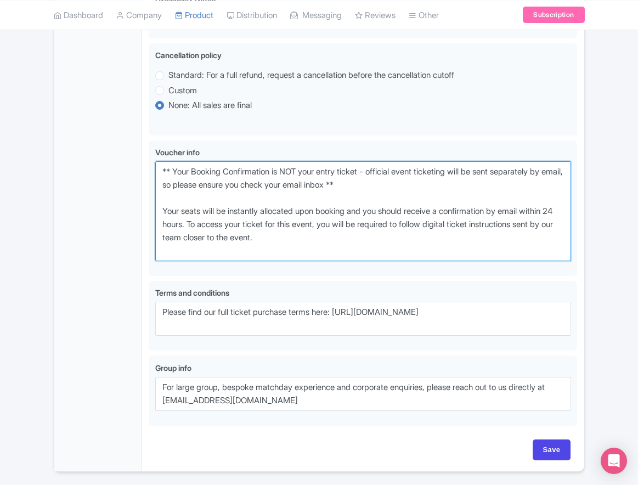
scroll to position [702, 0]
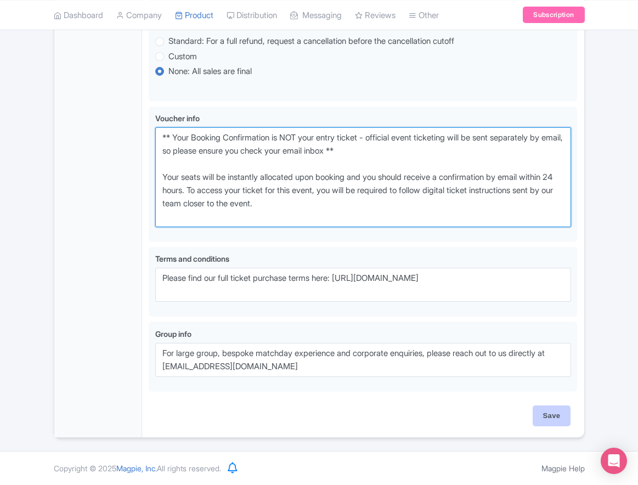
type textarea "** Your Booking Confirmation is NOT your entry ticket - official event ticketin…"
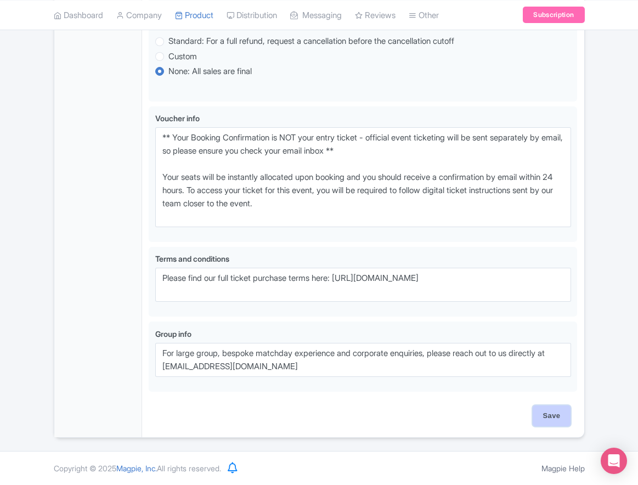
click at [550, 420] on input "Save" at bounding box center [552, 415] width 38 height 21
type input "Saving..."
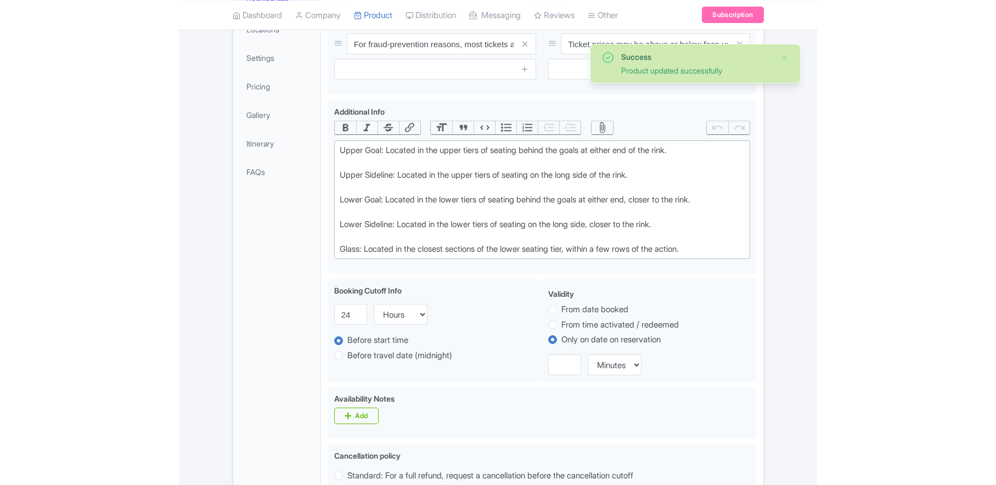
scroll to position [233, 0]
